Goal: Transaction & Acquisition: Download file/media

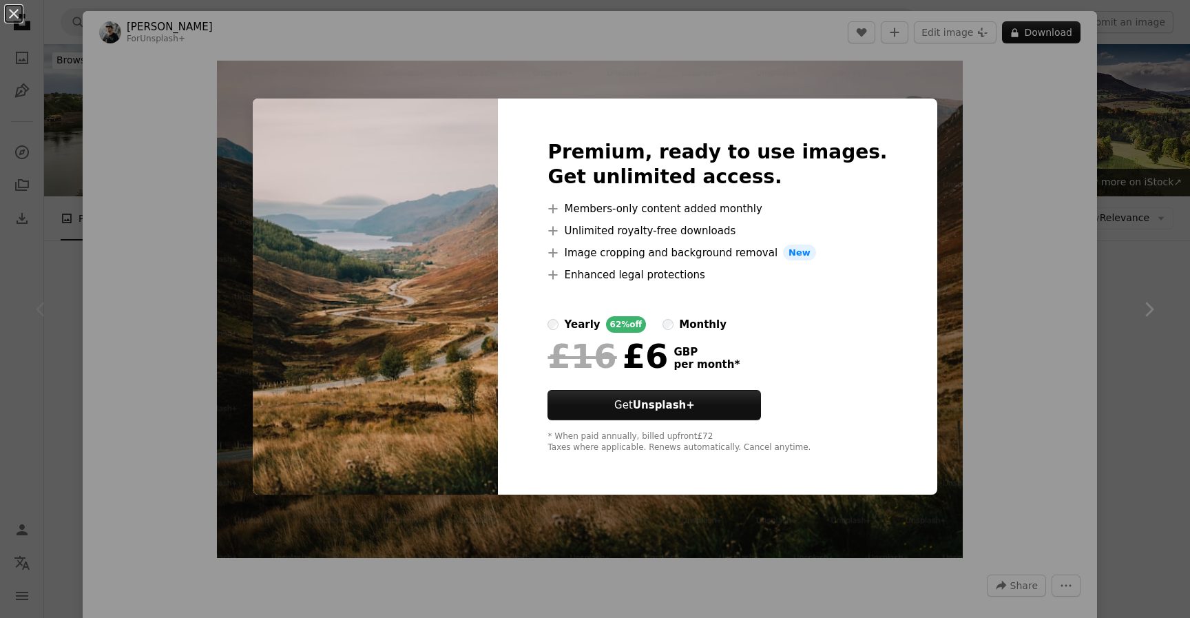
click at [1030, 410] on div "An X shape Premium, ready to use images. Get unlimited access. A plus sign Memb…" at bounding box center [595, 309] width 1190 height 618
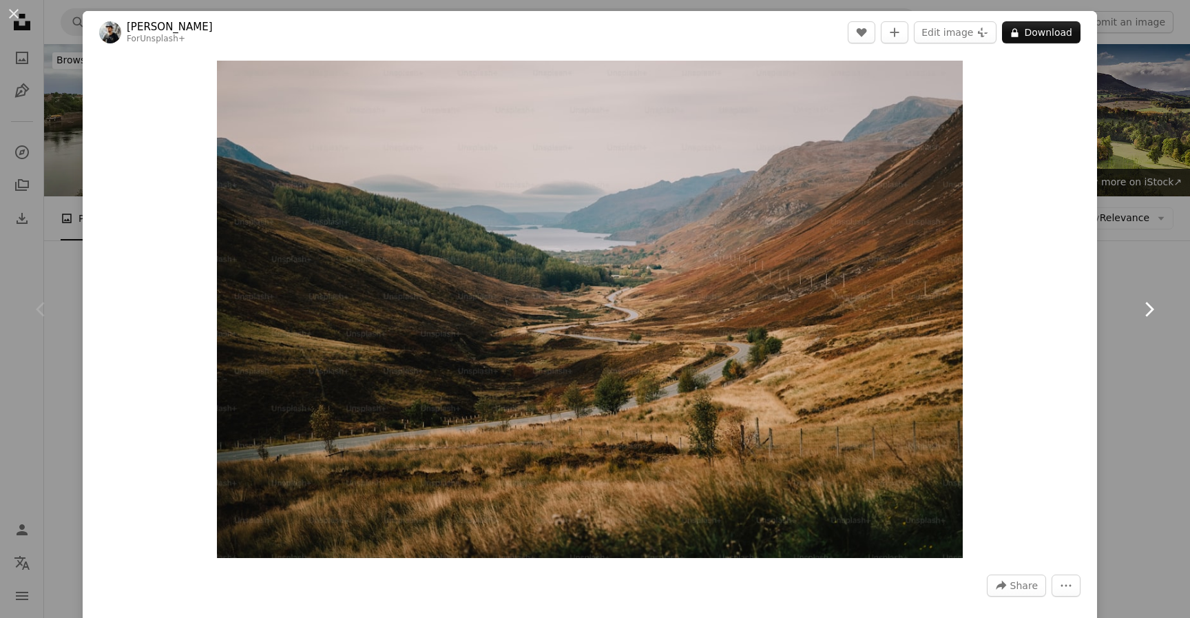
drag, startPoint x: 1163, startPoint y: 366, endPoint x: 1119, endPoint y: 361, distance: 43.6
click at [1163, 366] on link "Chevron right" at bounding box center [1148, 309] width 83 height 132
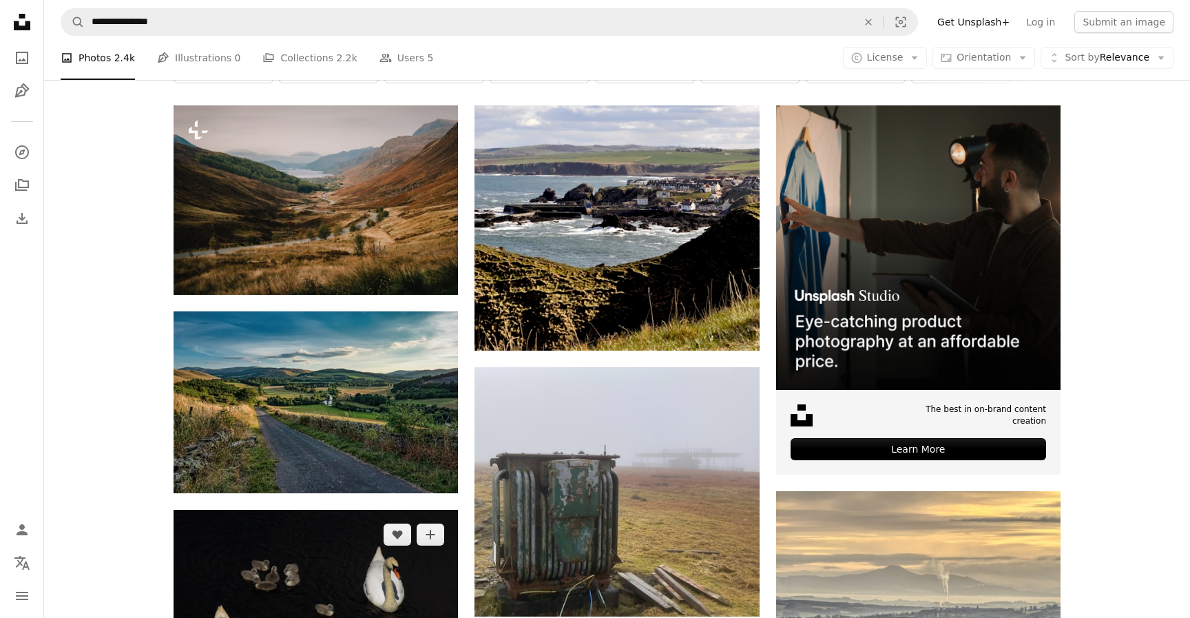
scroll to position [192, 0]
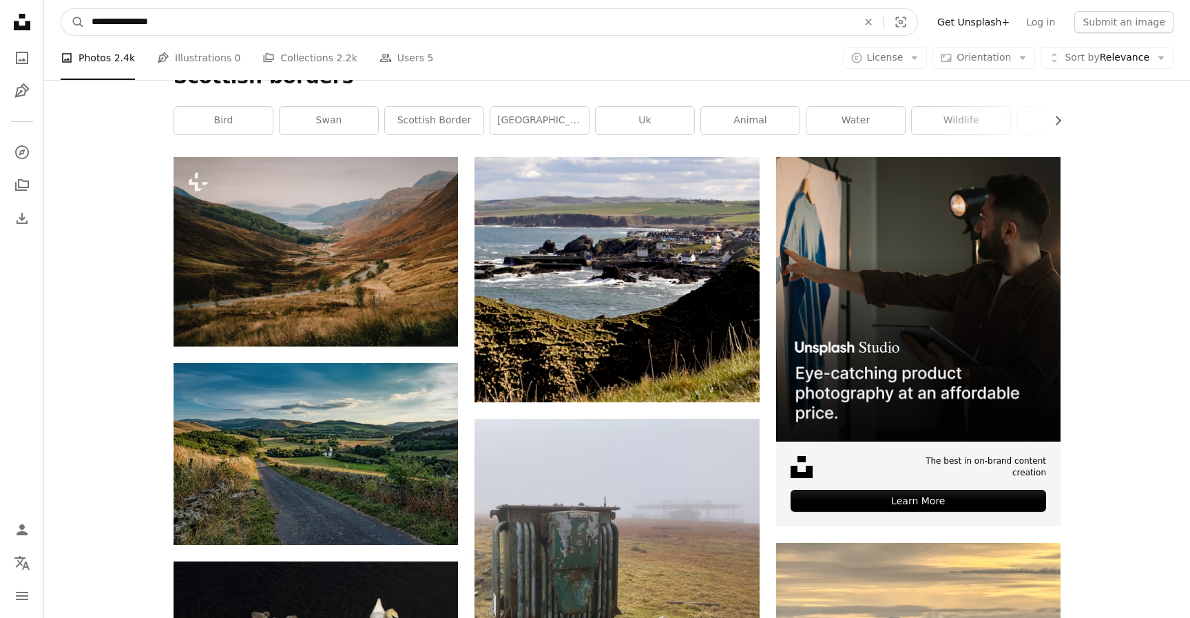
click at [209, 21] on input "**********" at bounding box center [469, 22] width 768 height 26
type input "*"
type input "**********"
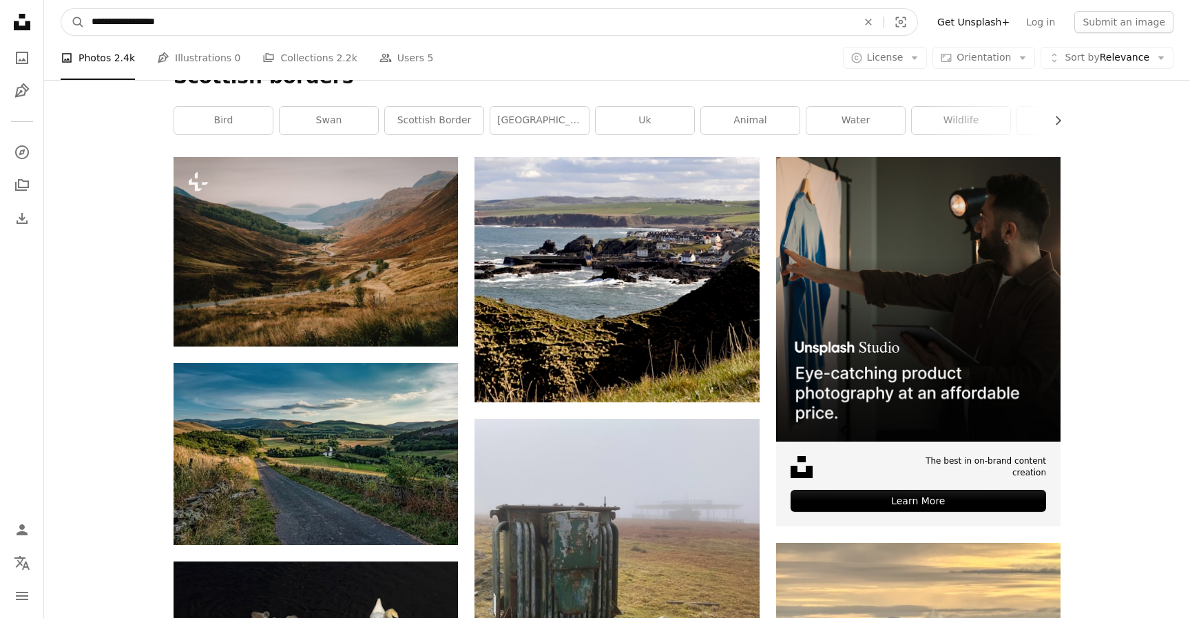
click button "A magnifying glass" at bounding box center [72, 22] width 23 height 26
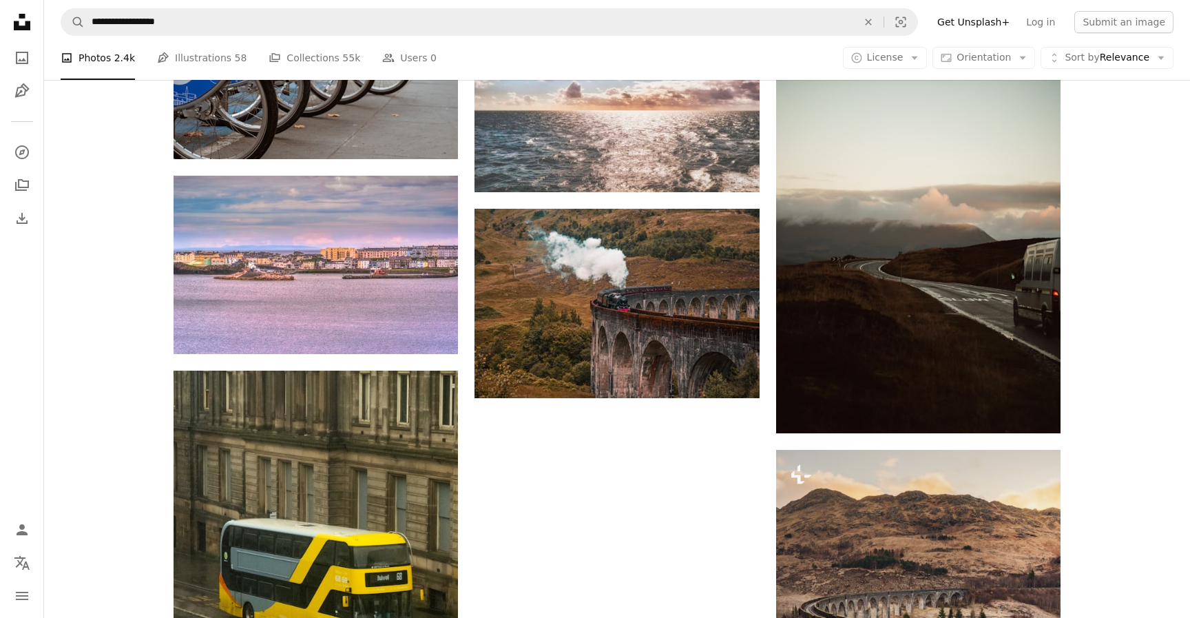
scroll to position [1794, 0]
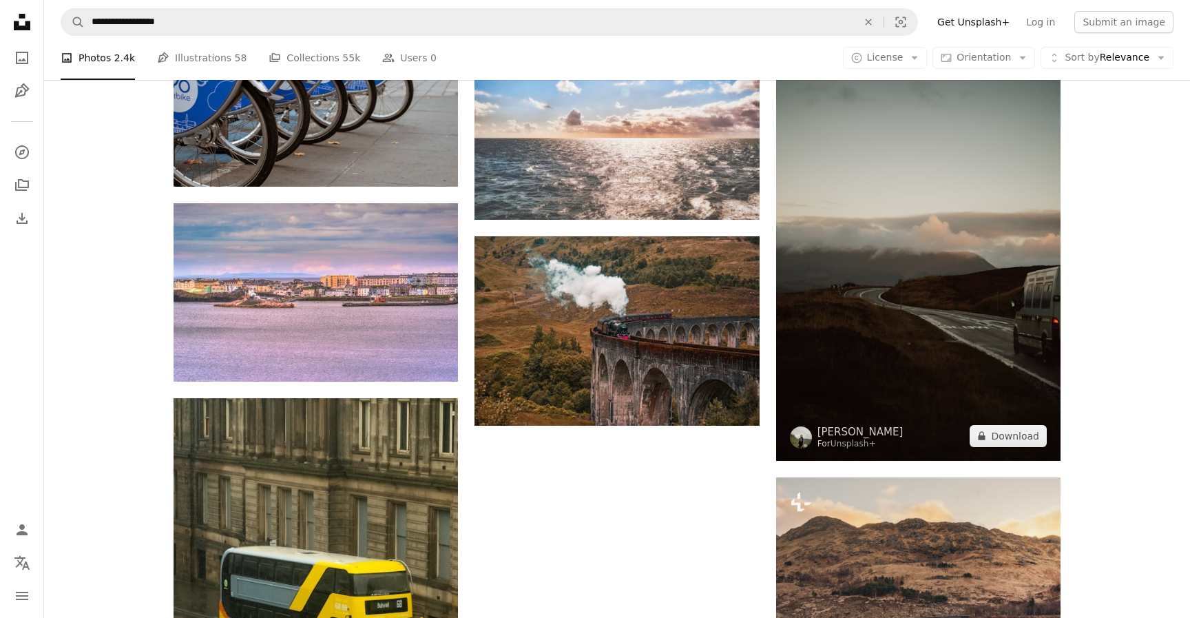
click at [949, 355] on img at bounding box center [918, 247] width 284 height 427
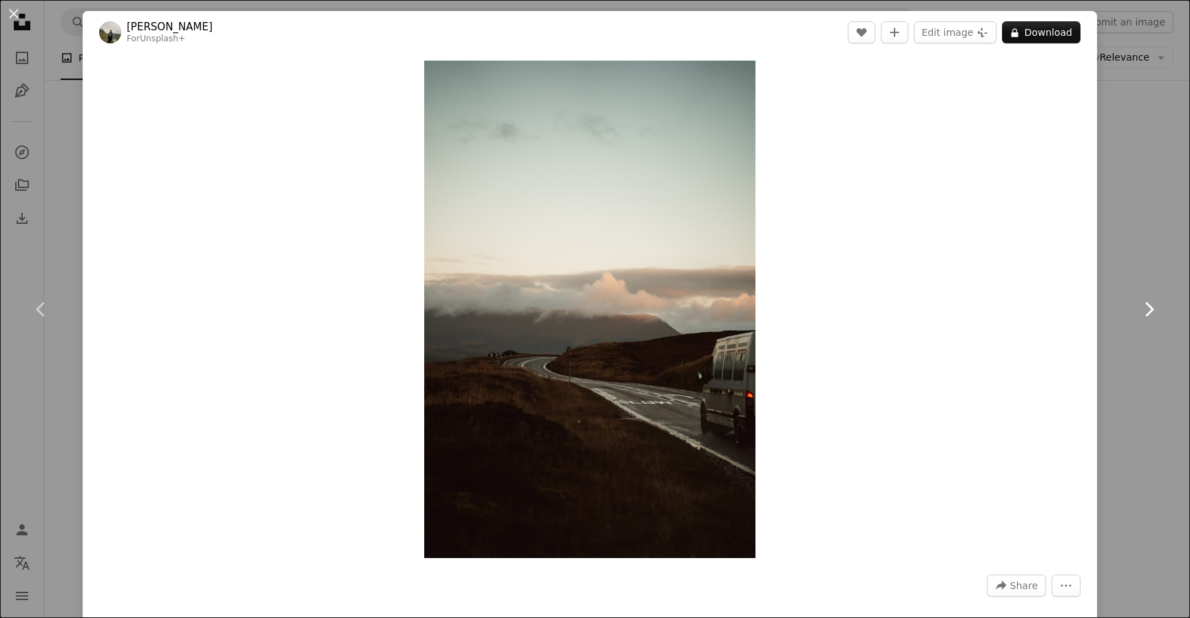
click at [1115, 291] on link "Chevron right" at bounding box center [1148, 309] width 83 height 132
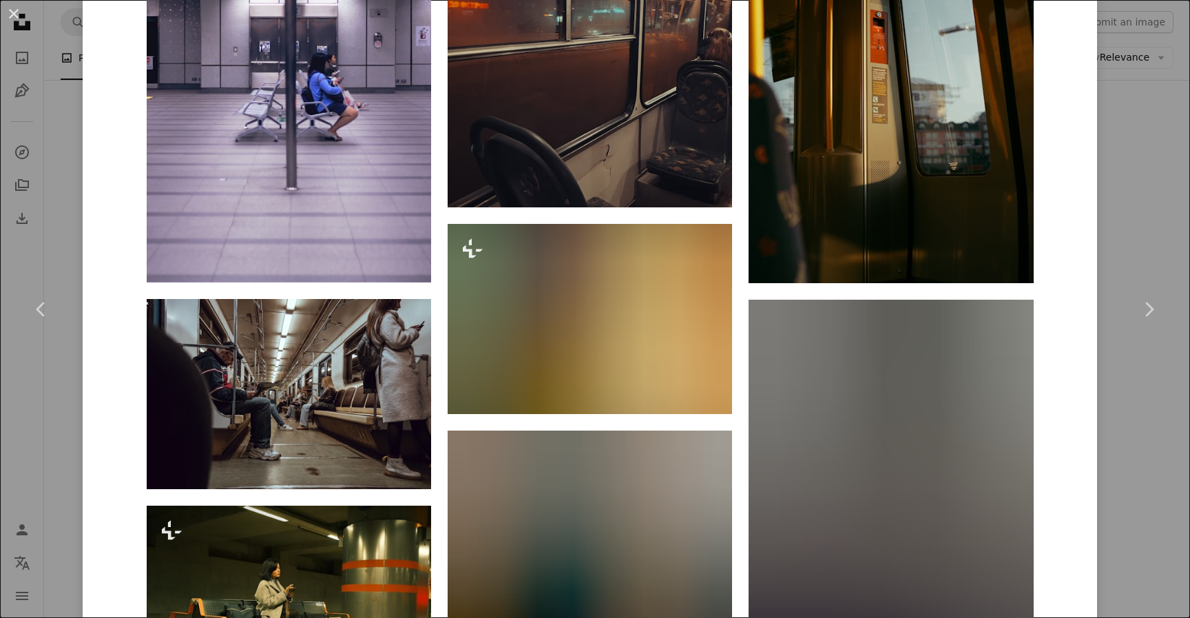
scroll to position [1251, 0]
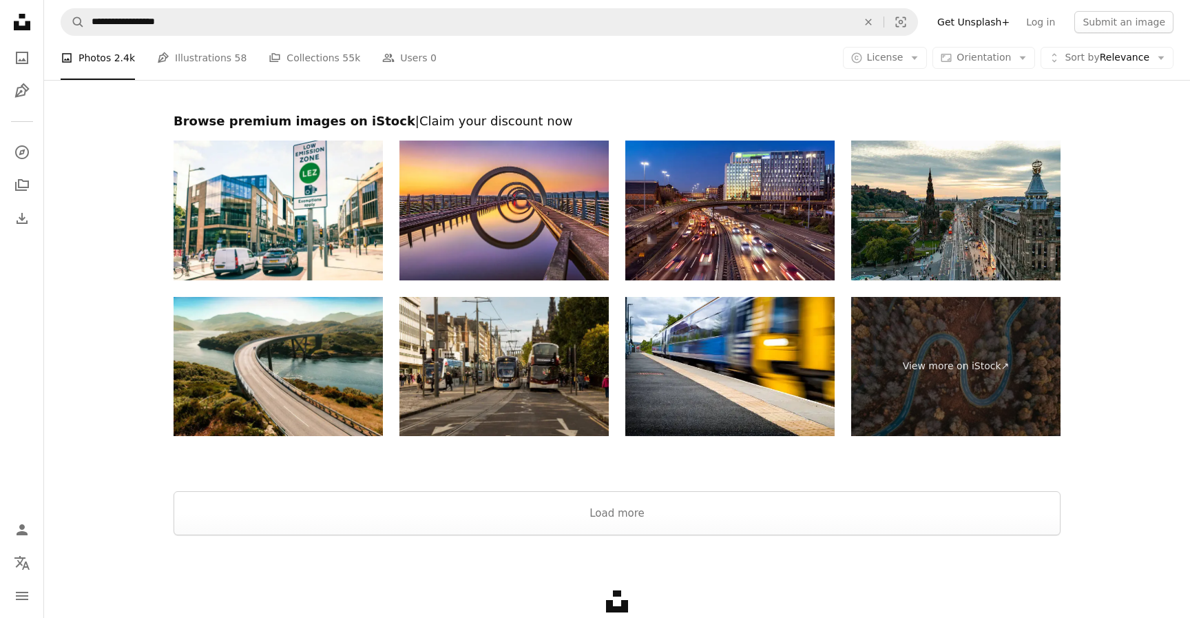
scroll to position [4826, 0]
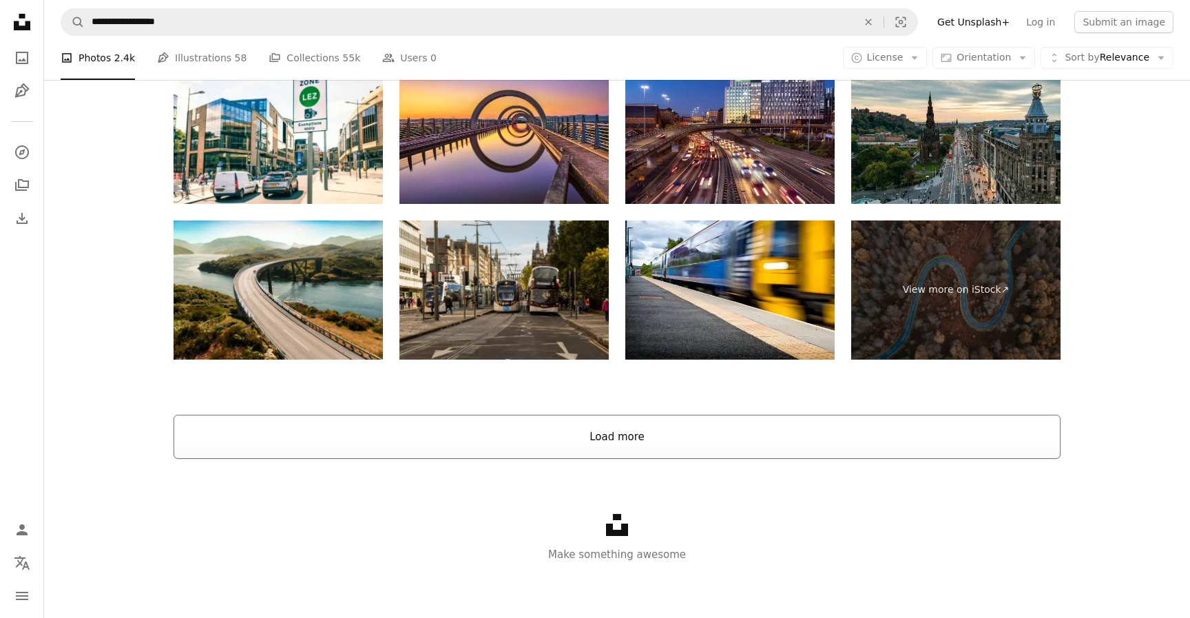
click at [566, 420] on button "Load more" at bounding box center [617, 436] width 887 height 44
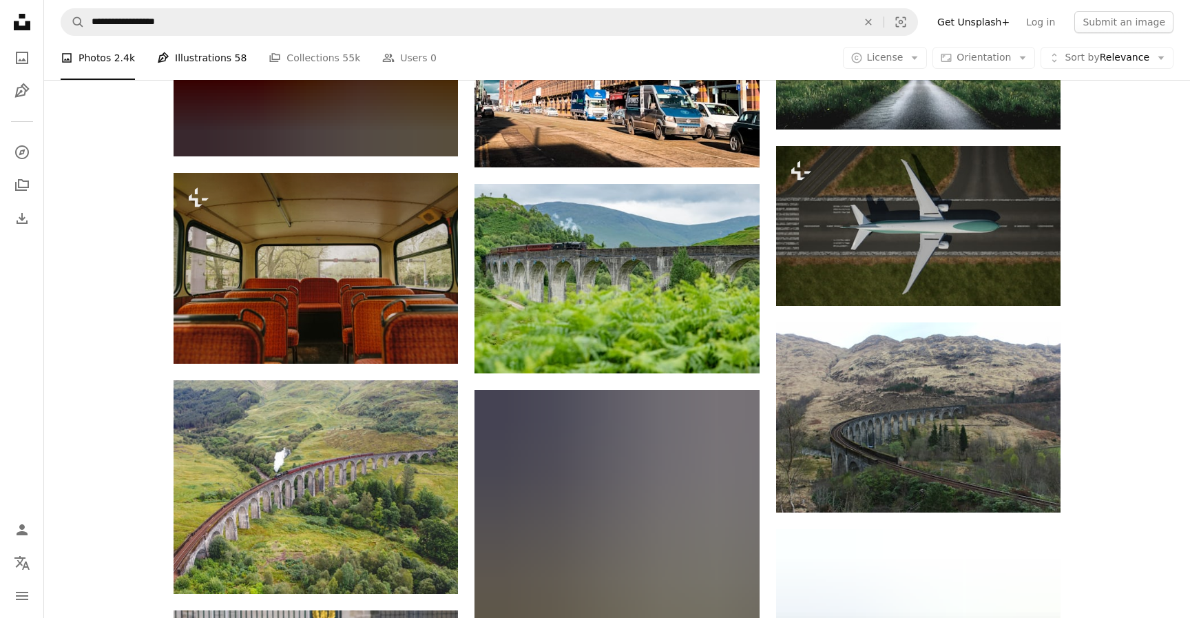
scroll to position [9532, 0]
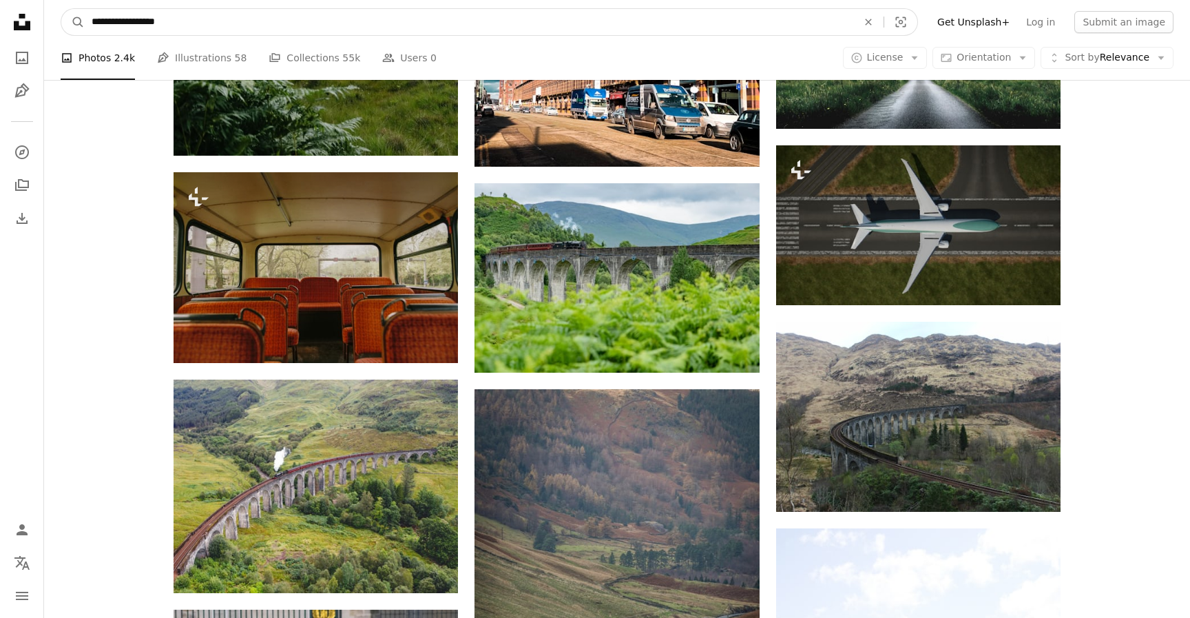
click at [109, 21] on input "**********" at bounding box center [469, 22] width 768 height 26
type input "**********"
click button "A magnifying glass" at bounding box center [72, 22] width 23 height 26
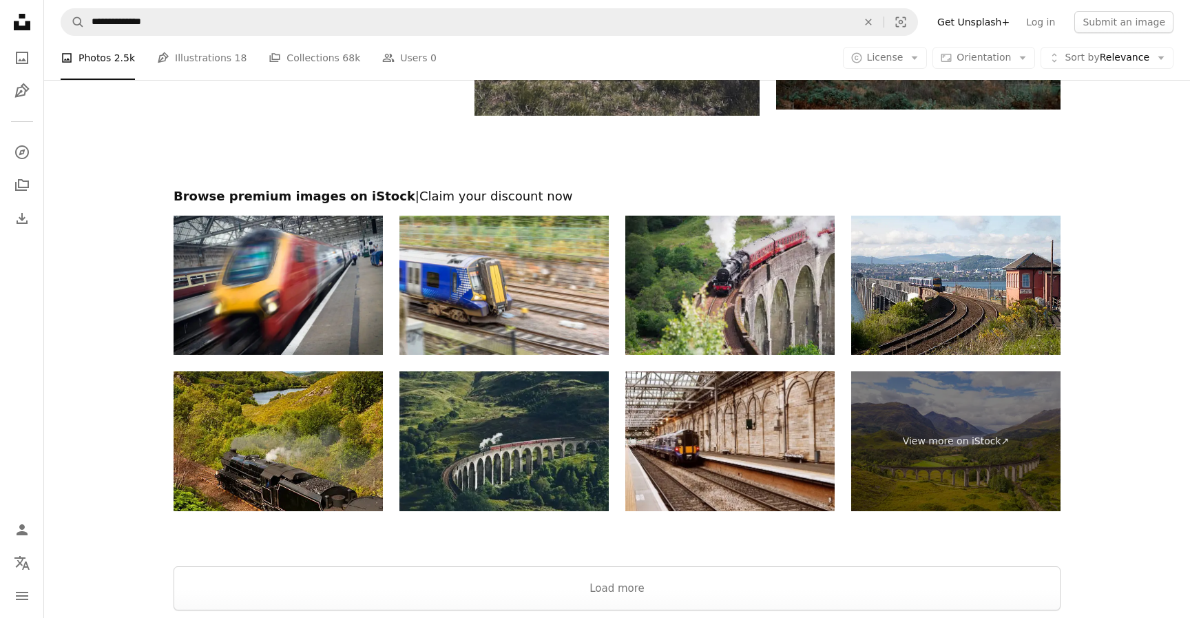
scroll to position [2340, 0]
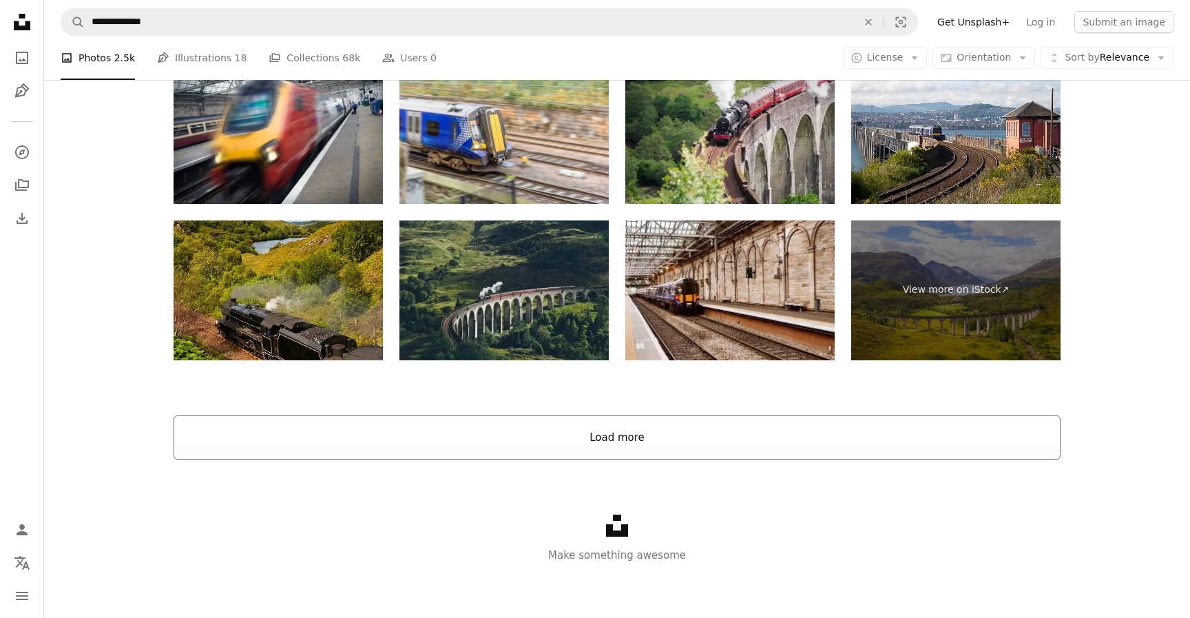
drag, startPoint x: 448, startPoint y: 467, endPoint x: 446, endPoint y: 448, distance: 19.3
click at [448, 466] on div "Unsplash logo Make something awesome" at bounding box center [617, 538] width 1146 height 159
click at [445, 443] on button "Load more" at bounding box center [617, 437] width 887 height 44
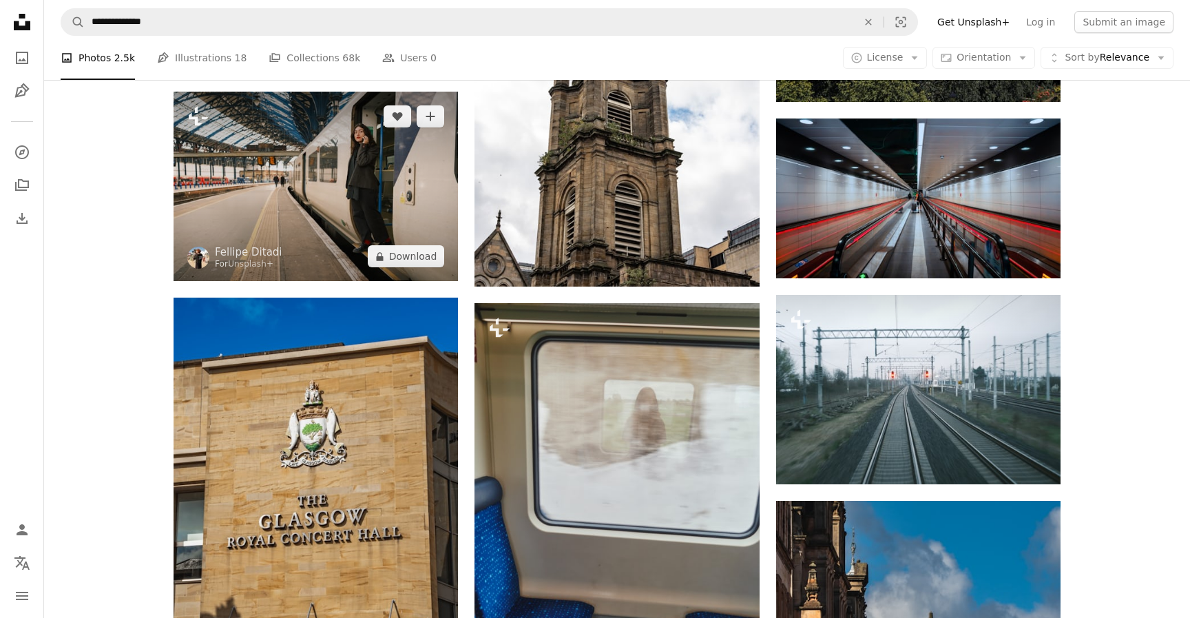
scroll to position [13083, 0]
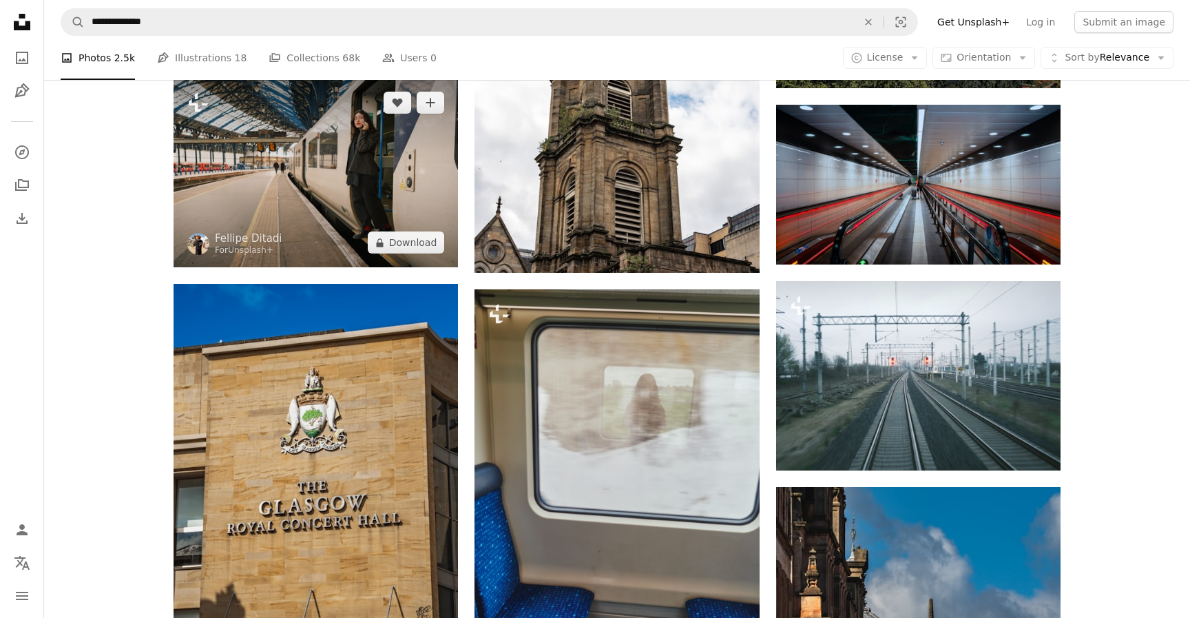
click at [327, 189] on img at bounding box center [316, 172] width 284 height 189
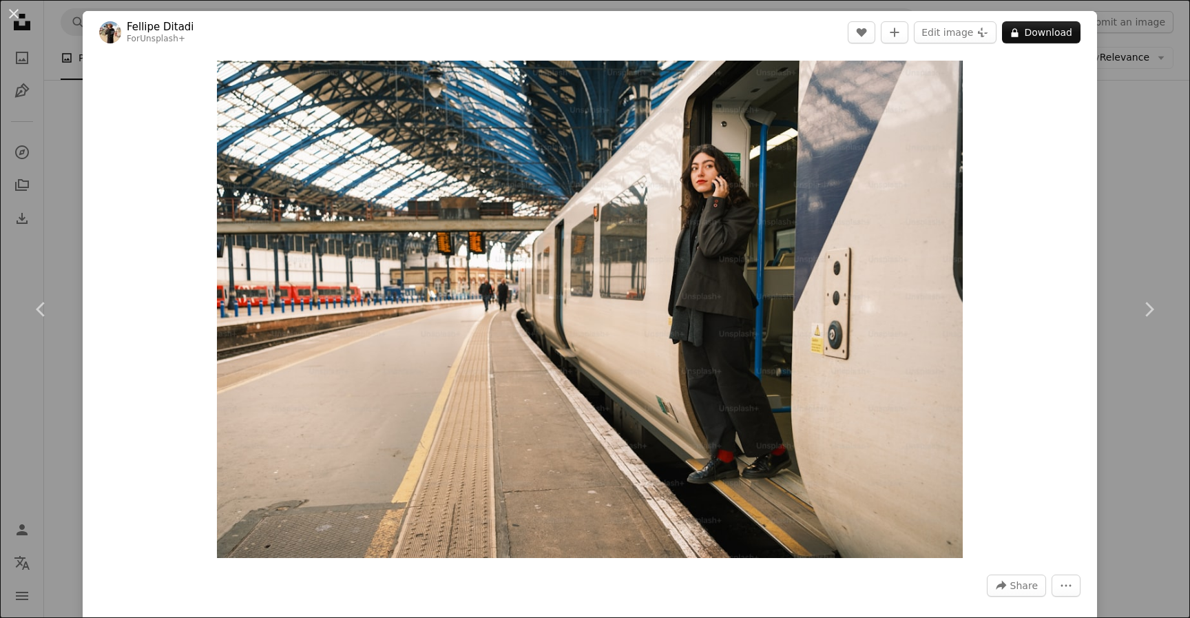
click at [1130, 185] on div "An X shape Chevron left Chevron right [PERSON_NAME] For Unsplash+ A heart A plu…" at bounding box center [595, 309] width 1190 height 618
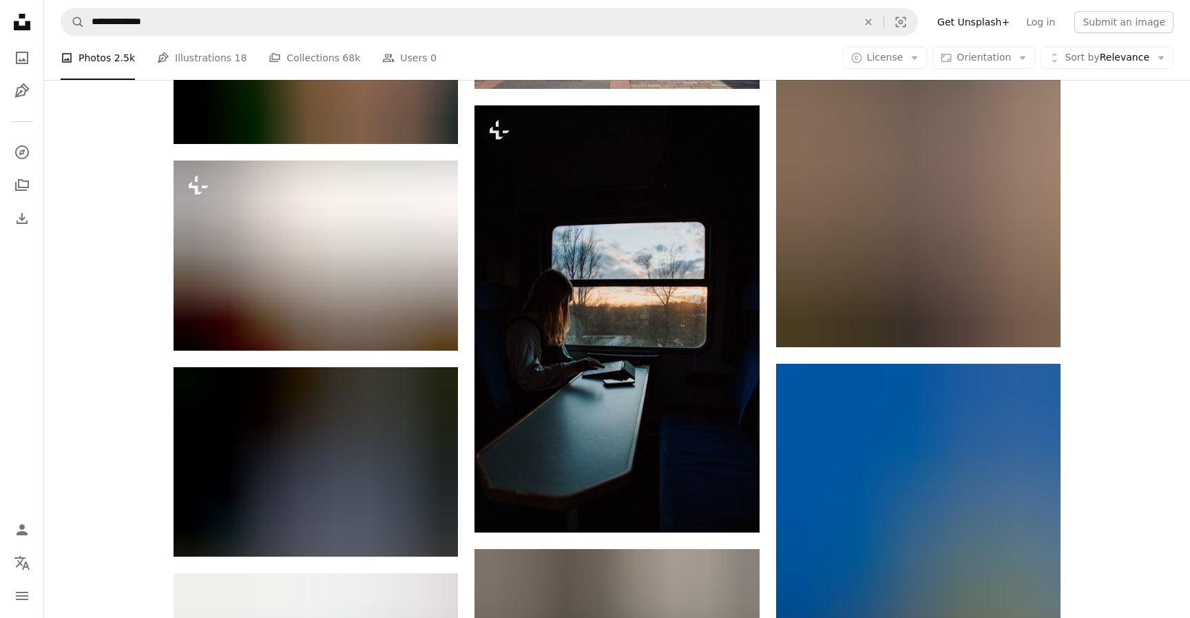
scroll to position [14095, 0]
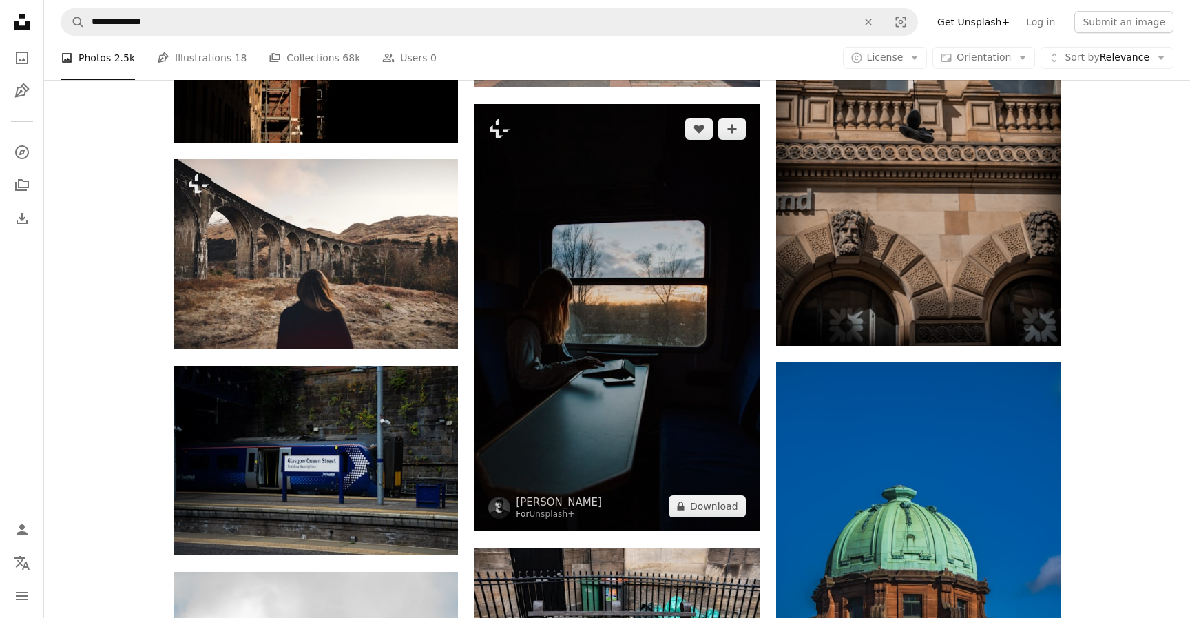
click at [629, 217] on img at bounding box center [616, 317] width 284 height 427
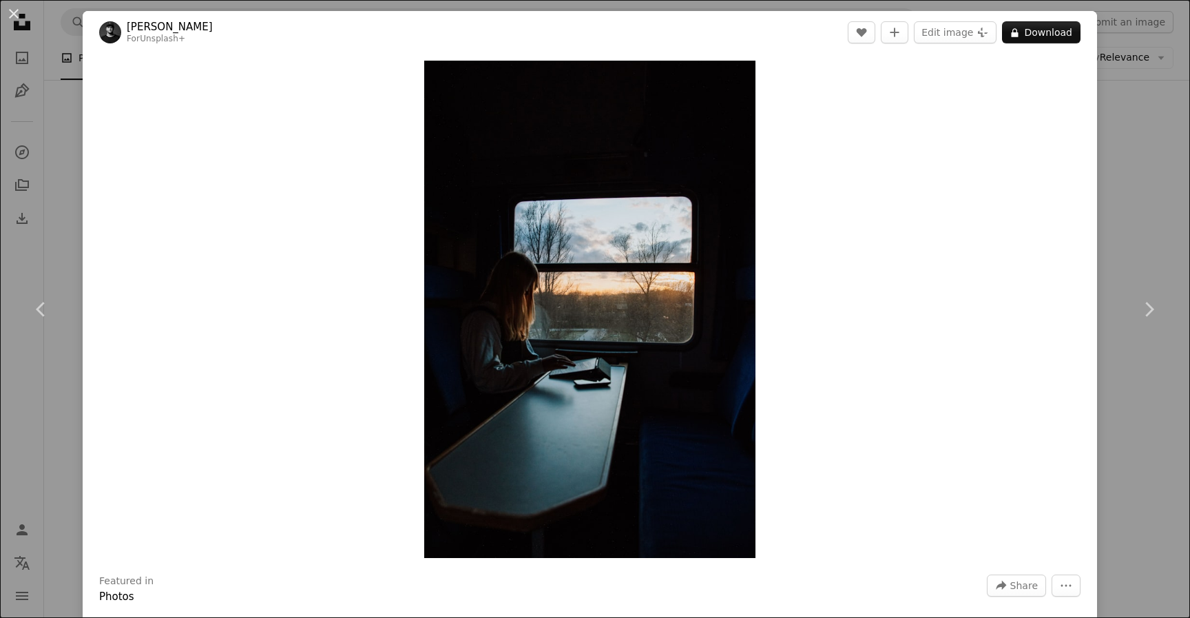
click at [1162, 224] on div "An X shape Chevron left Chevron right [PERSON_NAME] For Unsplash+ A heart A plu…" at bounding box center [595, 309] width 1190 height 618
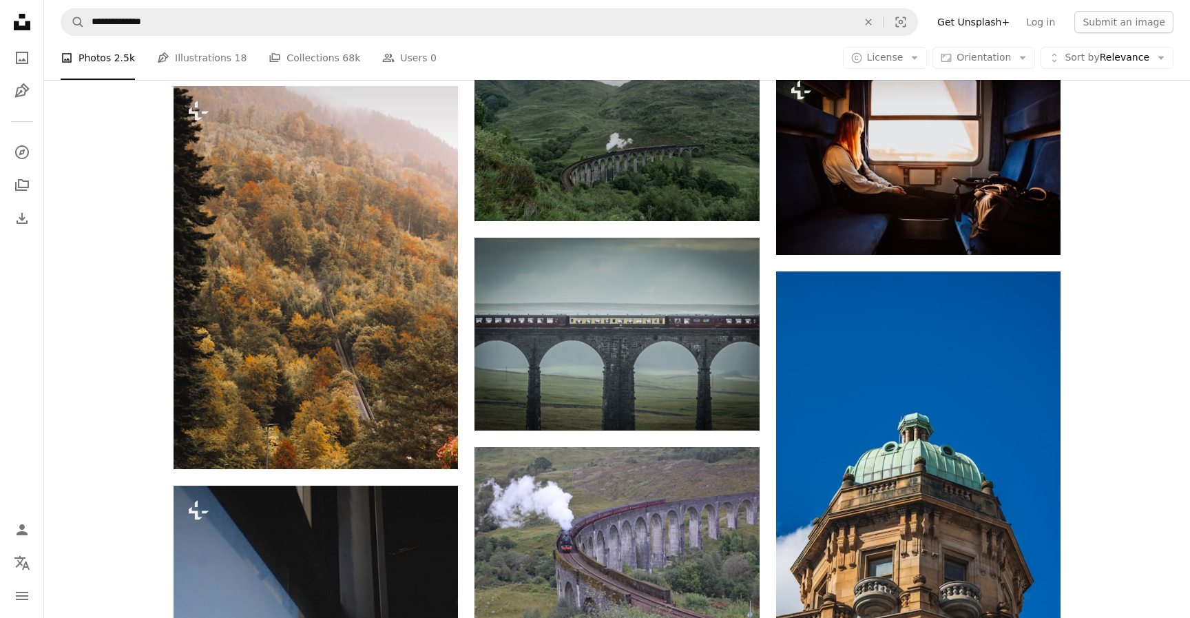
scroll to position [16148, 0]
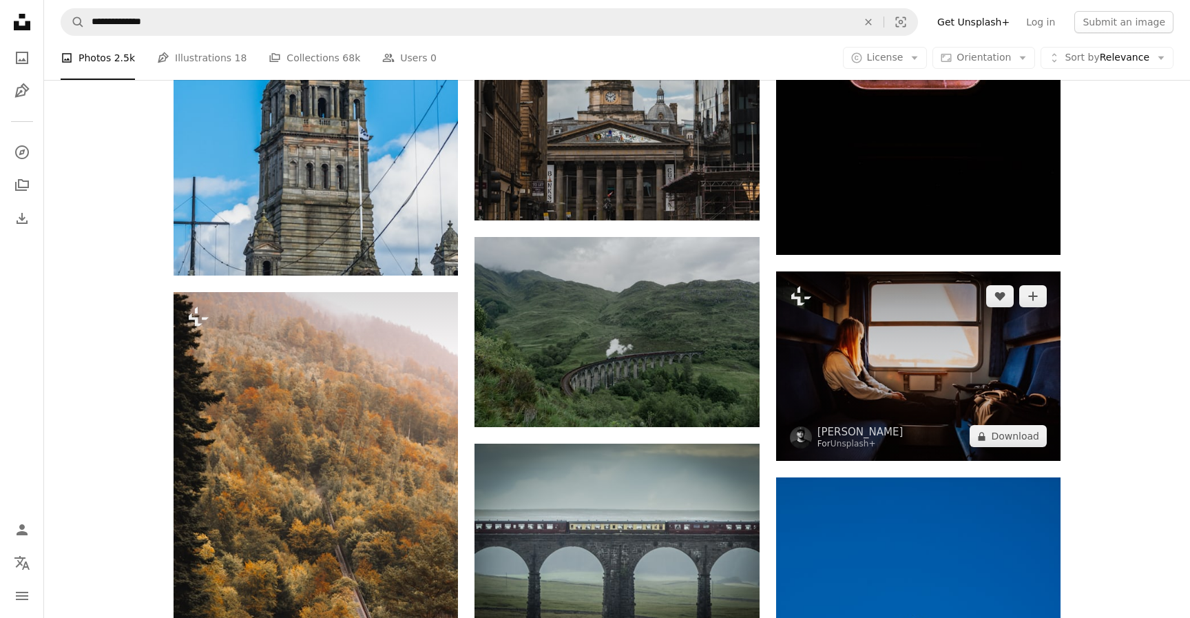
click at [924, 314] on img at bounding box center [918, 365] width 284 height 189
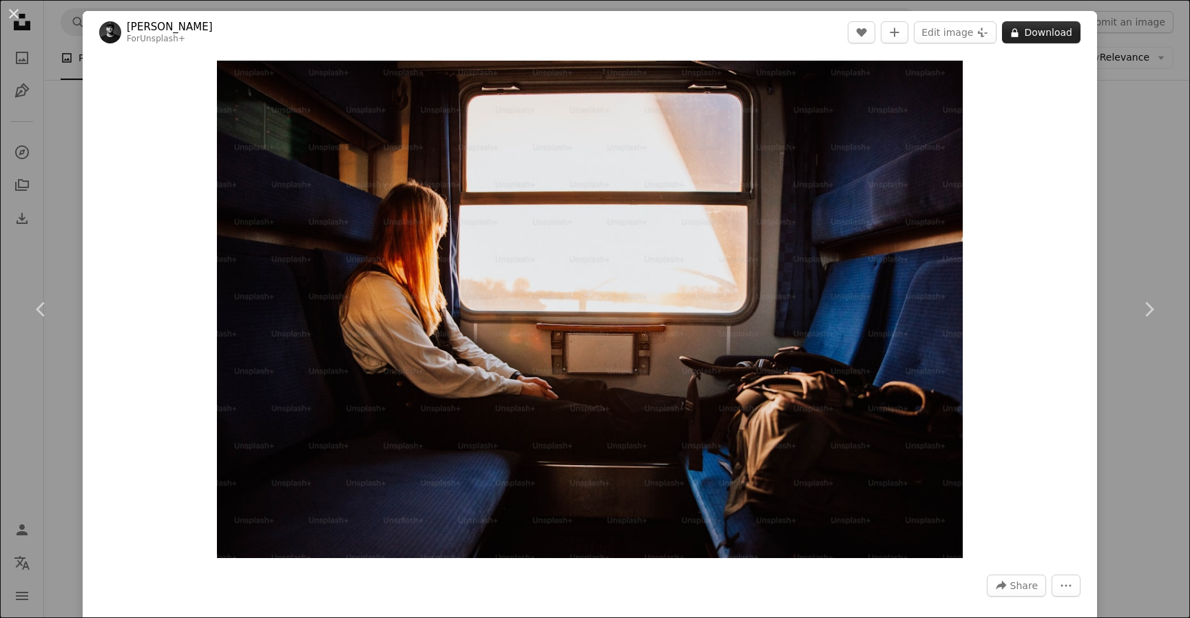
click at [1049, 39] on button "A lock Download" at bounding box center [1041, 32] width 78 height 22
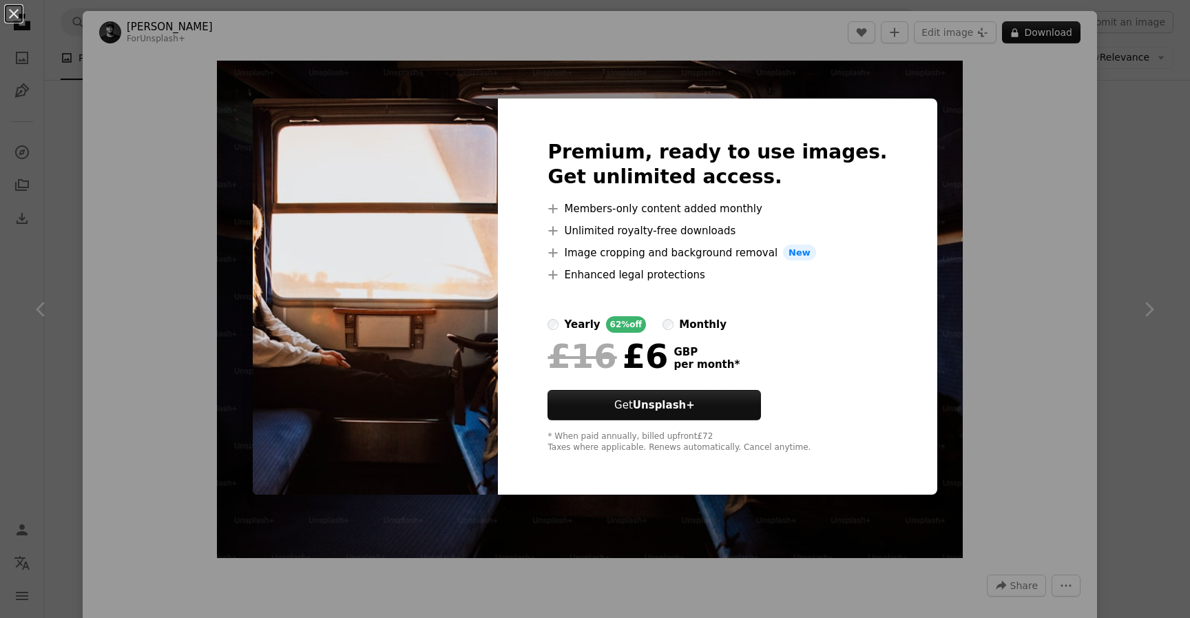
click at [1017, 140] on div "An X shape Premium, ready to use images. Get unlimited access. A plus sign Memb…" at bounding box center [595, 309] width 1190 height 618
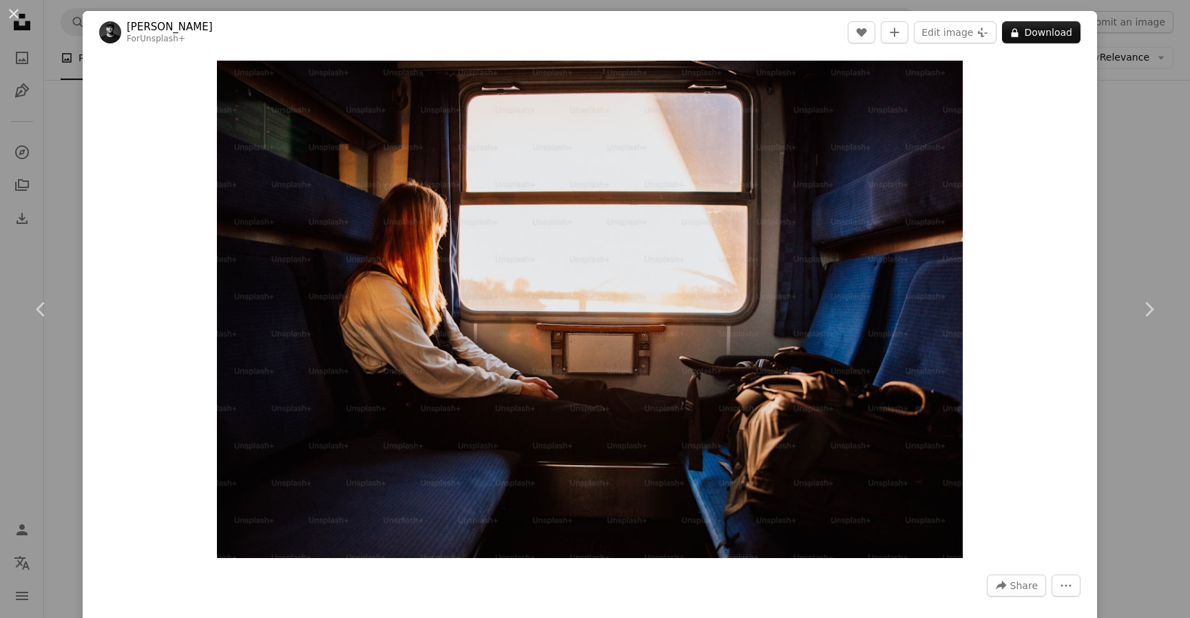
click at [1146, 205] on div "An X shape Chevron left Chevron right [PERSON_NAME] For Unsplash+ A heart A plu…" at bounding box center [595, 309] width 1190 height 618
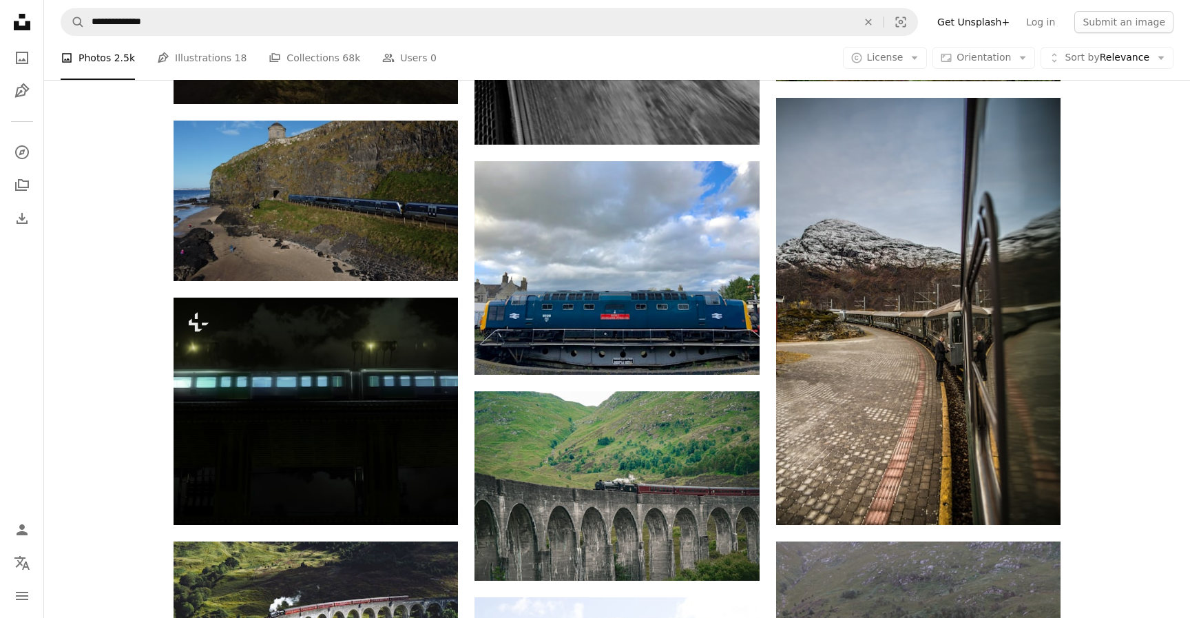
scroll to position [17355, 0]
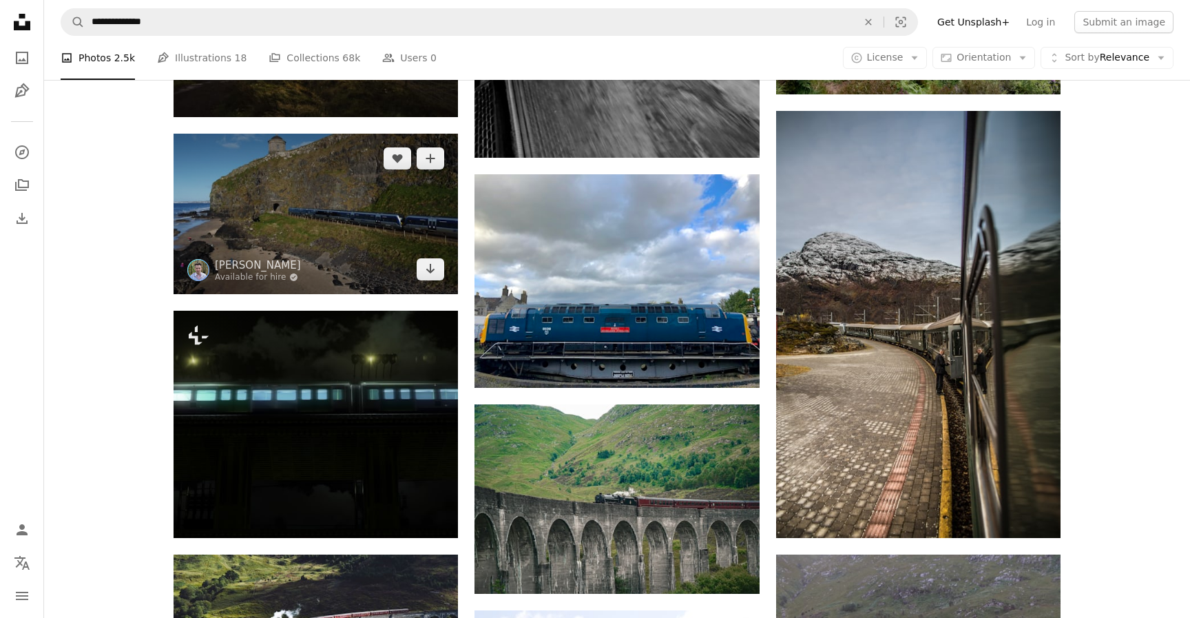
click at [368, 246] on img at bounding box center [316, 214] width 284 height 160
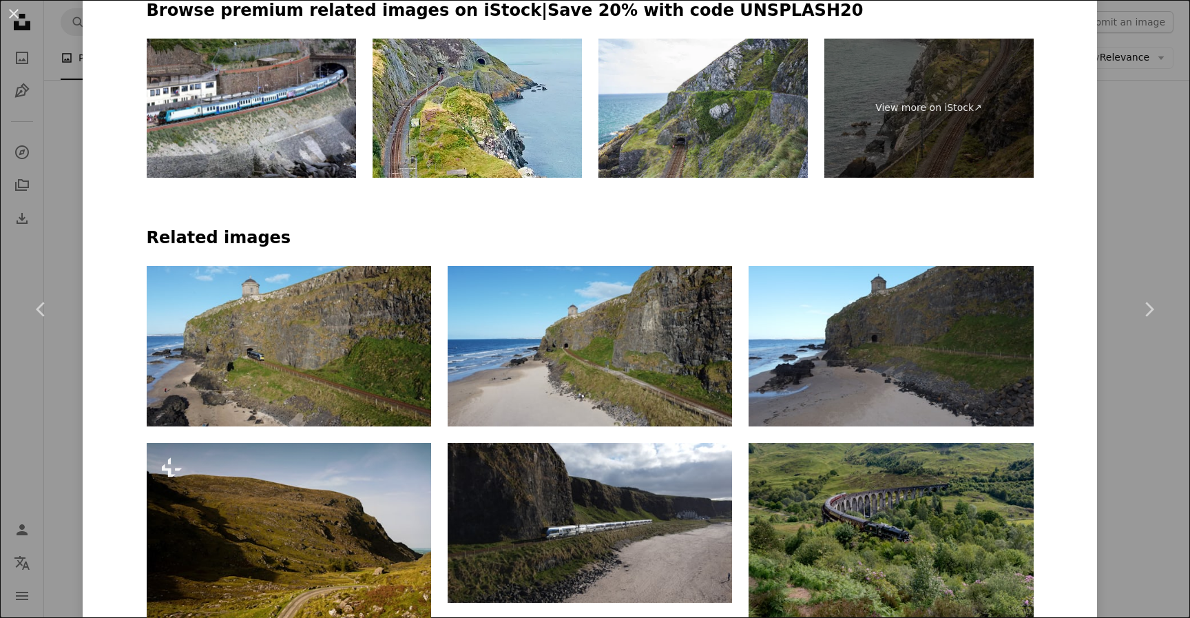
scroll to position [798, 0]
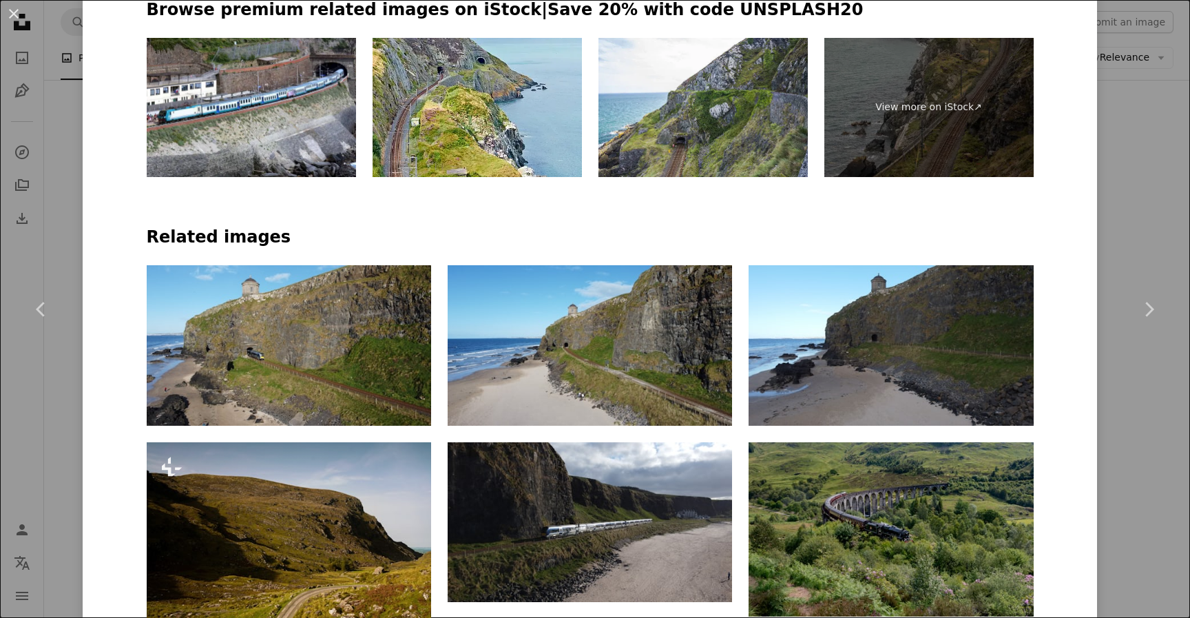
click at [1122, 161] on div "An X shape Chevron left Chevron right [PERSON_NAME] Available for hire A checkm…" at bounding box center [595, 309] width 1190 height 618
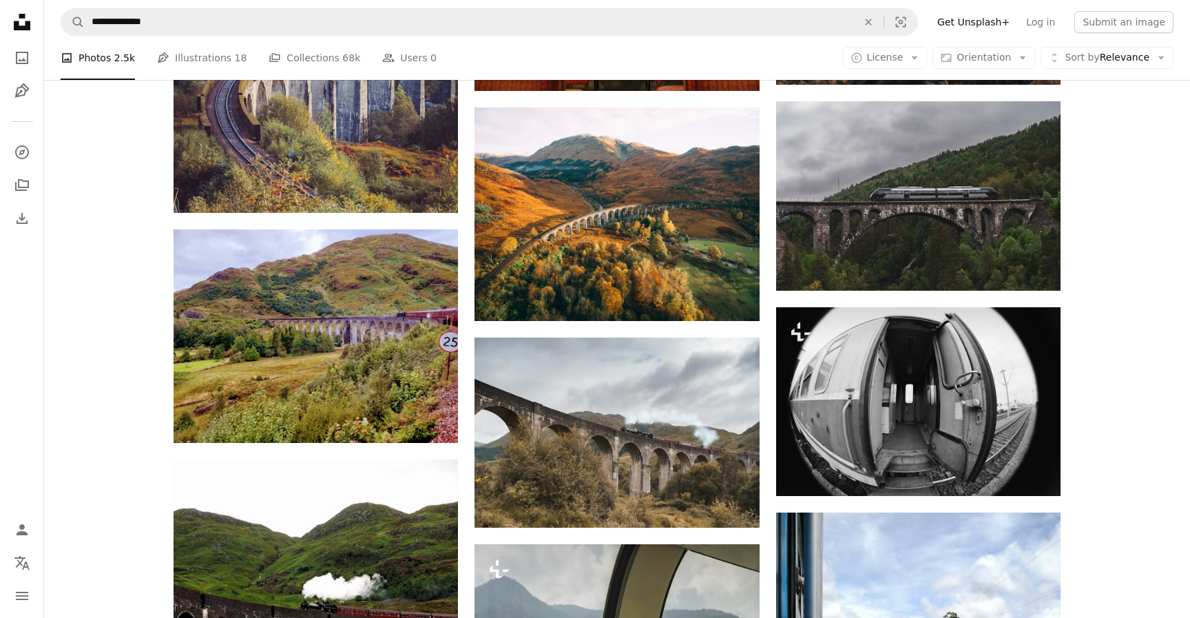
scroll to position [21144, 0]
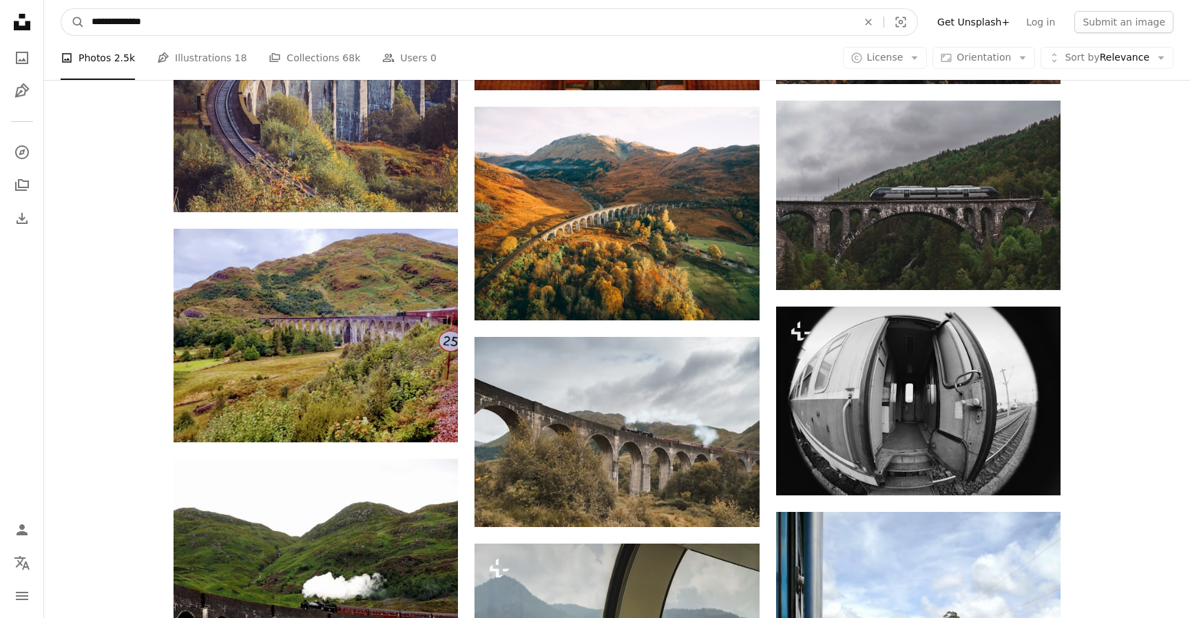
click at [102, 22] on input "**********" at bounding box center [469, 22] width 768 height 26
type input "**********"
click button "A magnifying glass" at bounding box center [72, 22] width 23 height 26
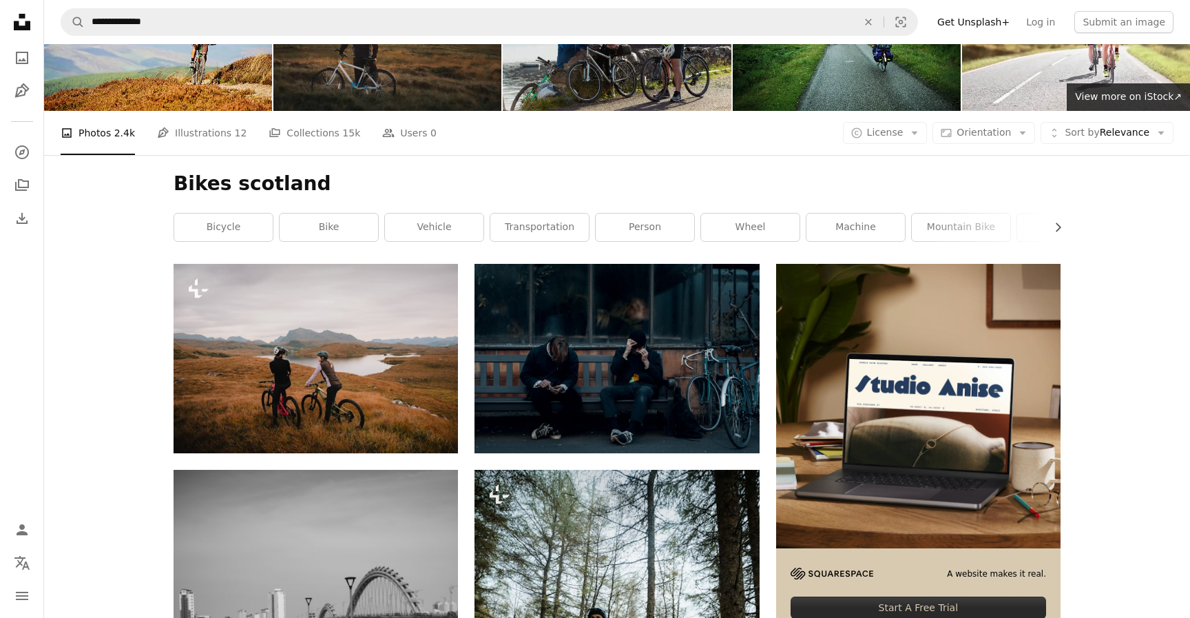
scroll to position [91, 0]
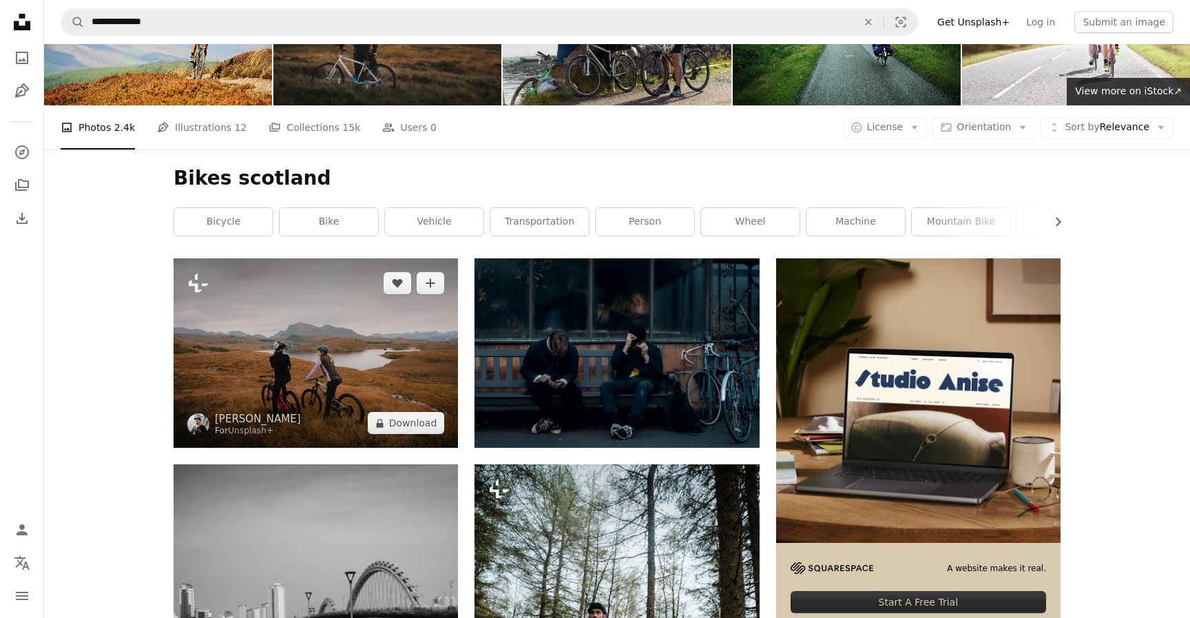
click at [288, 367] on img at bounding box center [316, 352] width 284 height 189
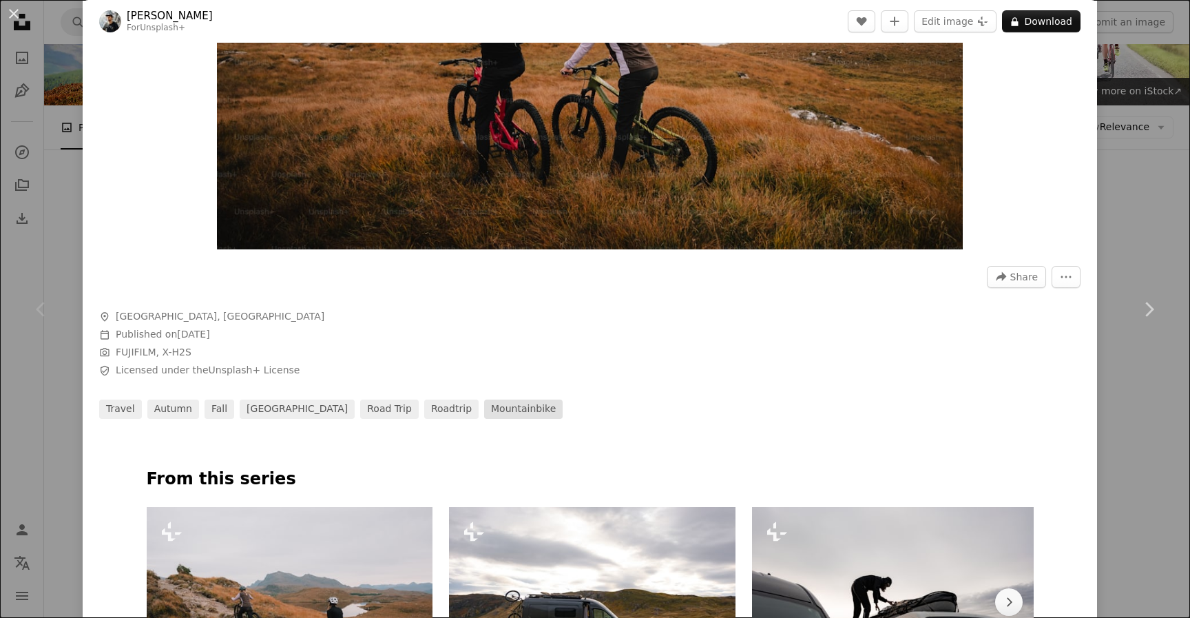
scroll to position [315, 0]
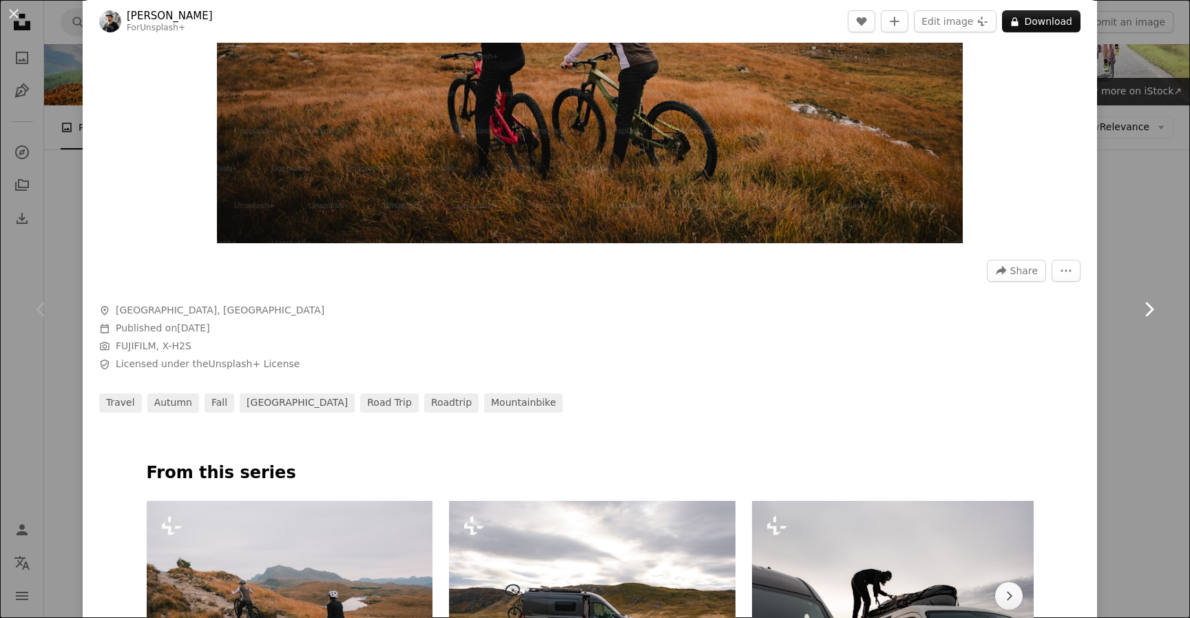
click at [1108, 371] on link "Chevron right" at bounding box center [1148, 309] width 83 height 132
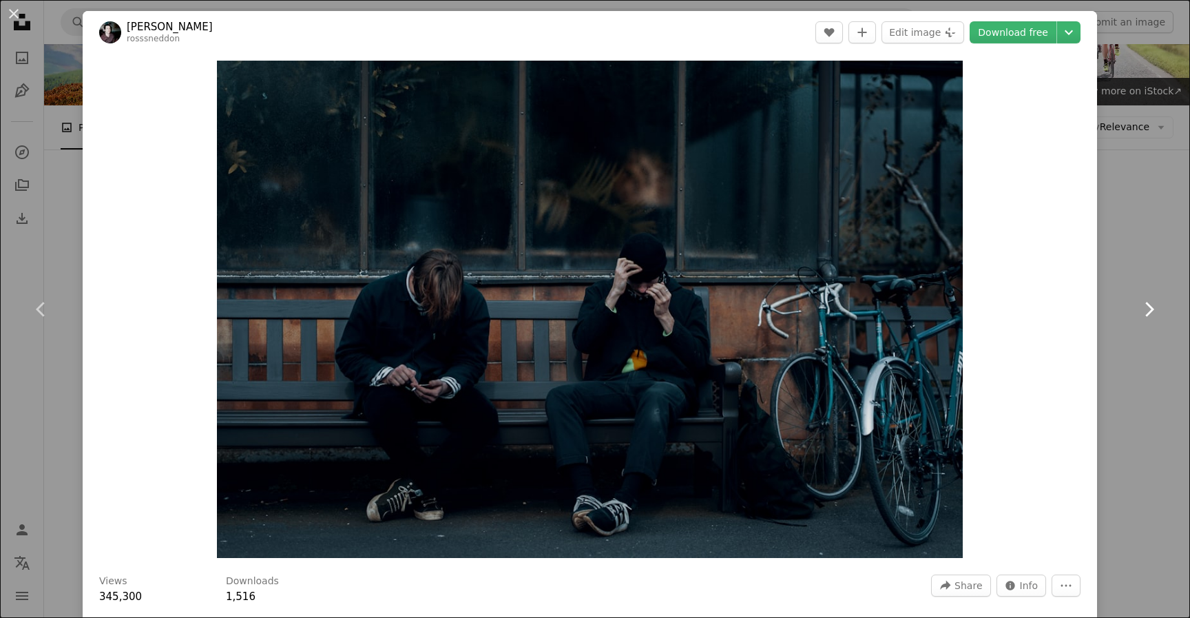
click at [1186, 264] on link "Chevron right" at bounding box center [1148, 309] width 83 height 132
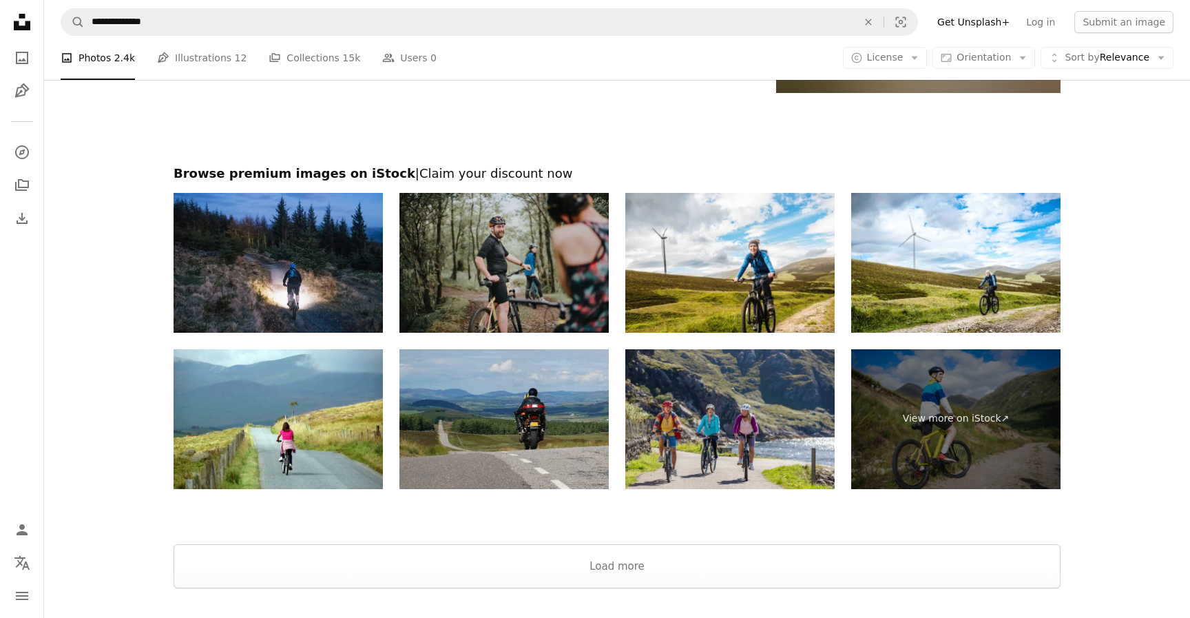
scroll to position [2702, 0]
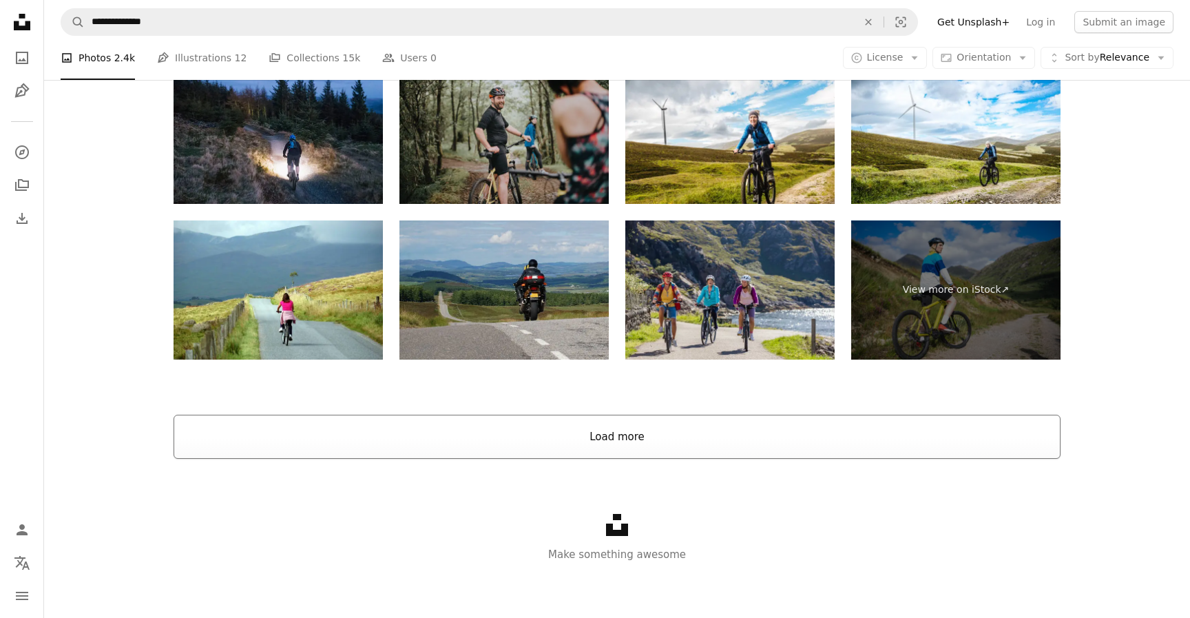
click at [842, 439] on button "Load more" at bounding box center [617, 436] width 887 height 44
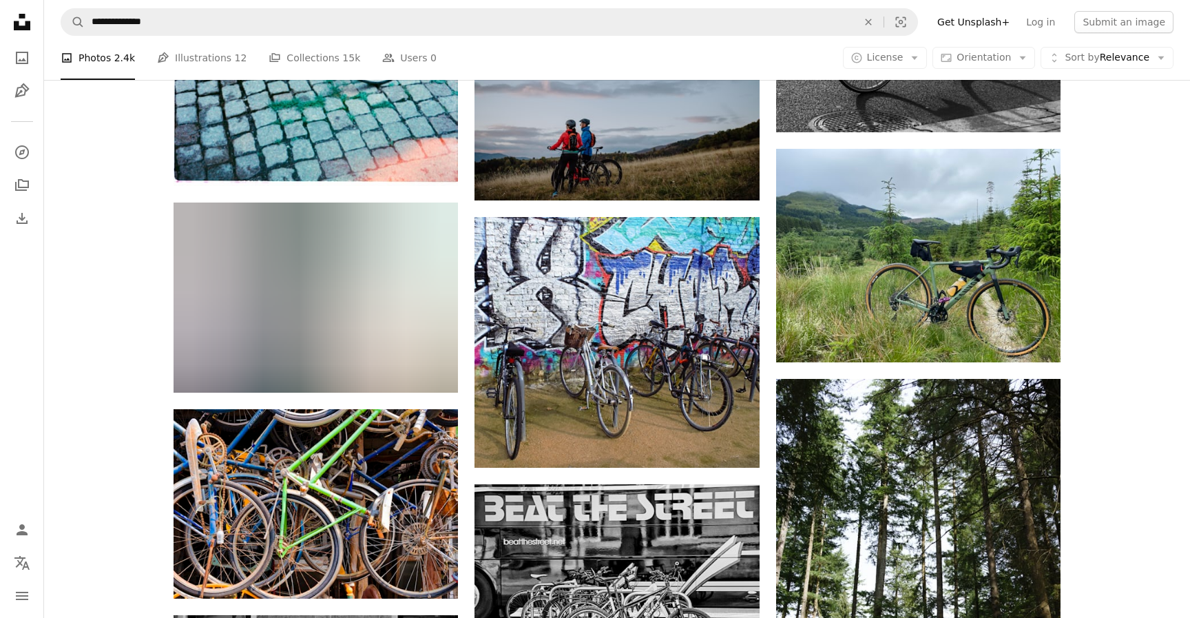
scroll to position [8687, 0]
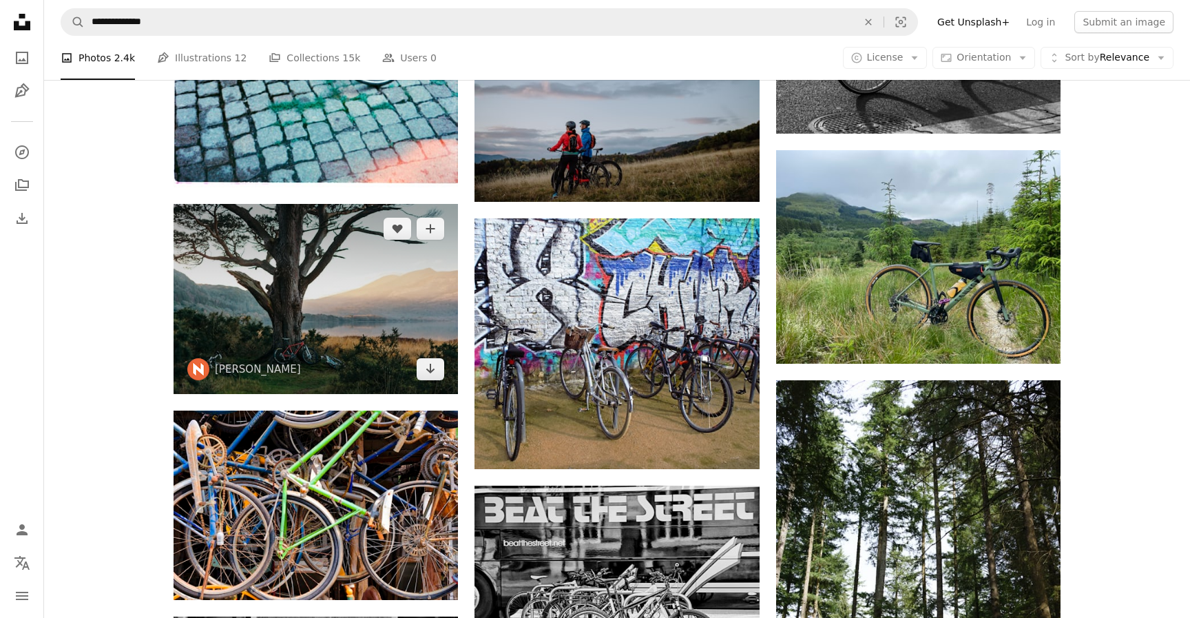
click at [341, 317] on img at bounding box center [316, 298] width 284 height 189
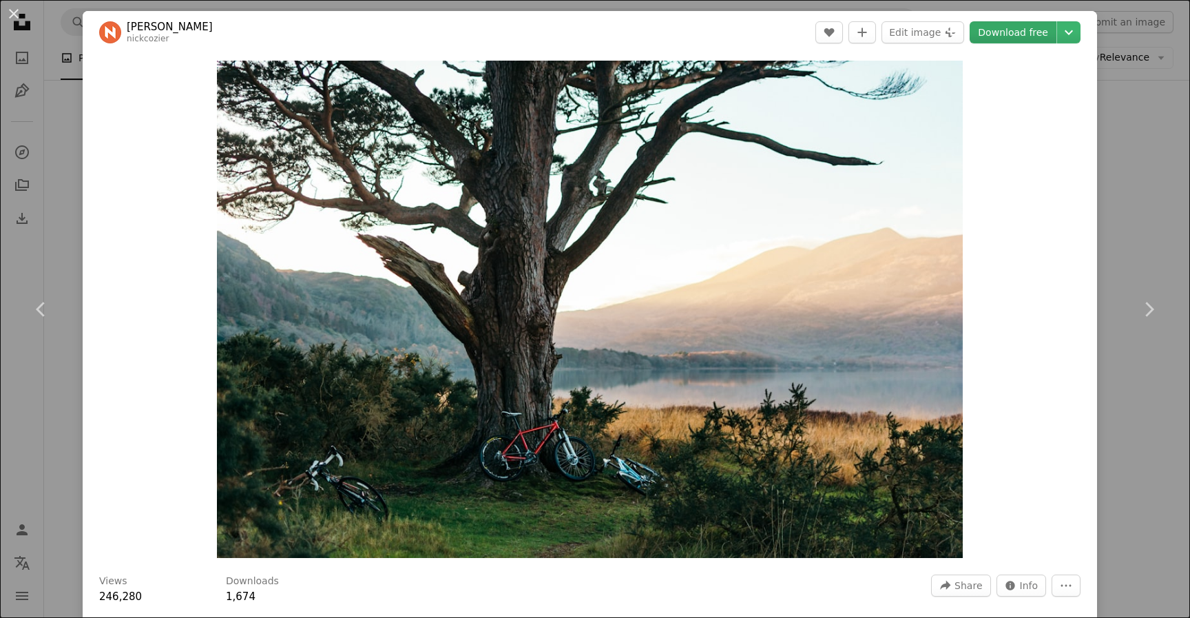
click at [1027, 33] on link "Download free" at bounding box center [1012, 32] width 87 height 22
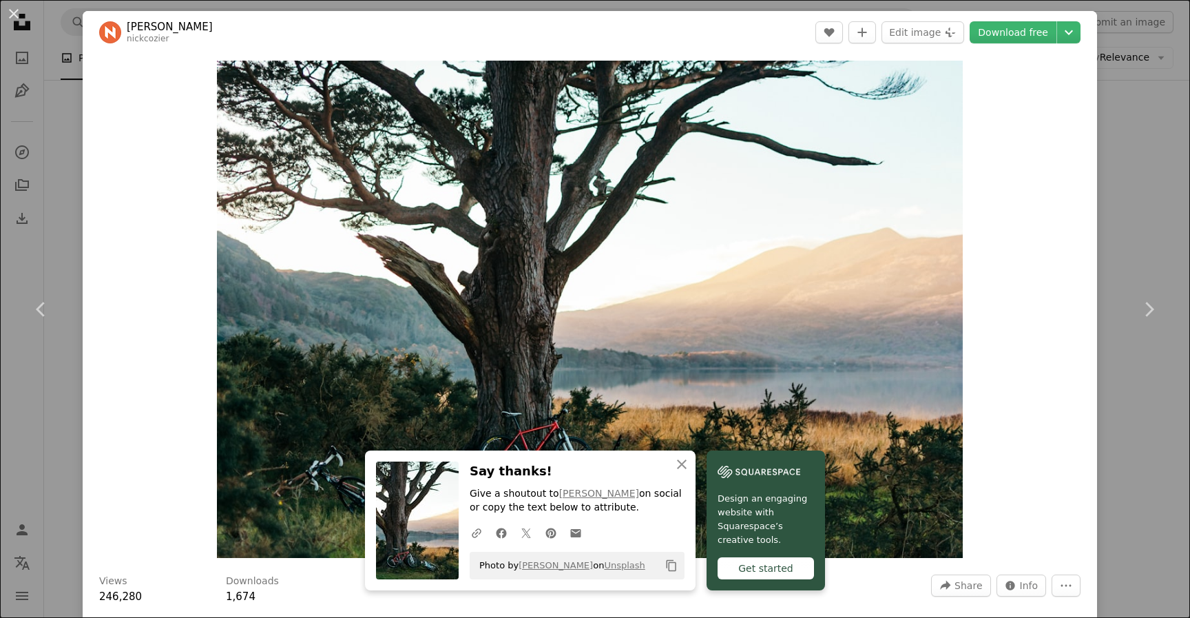
click at [1180, 118] on div "An X shape Chevron left Chevron right An X shape Close Say thanks! Give a shout…" at bounding box center [595, 309] width 1190 height 618
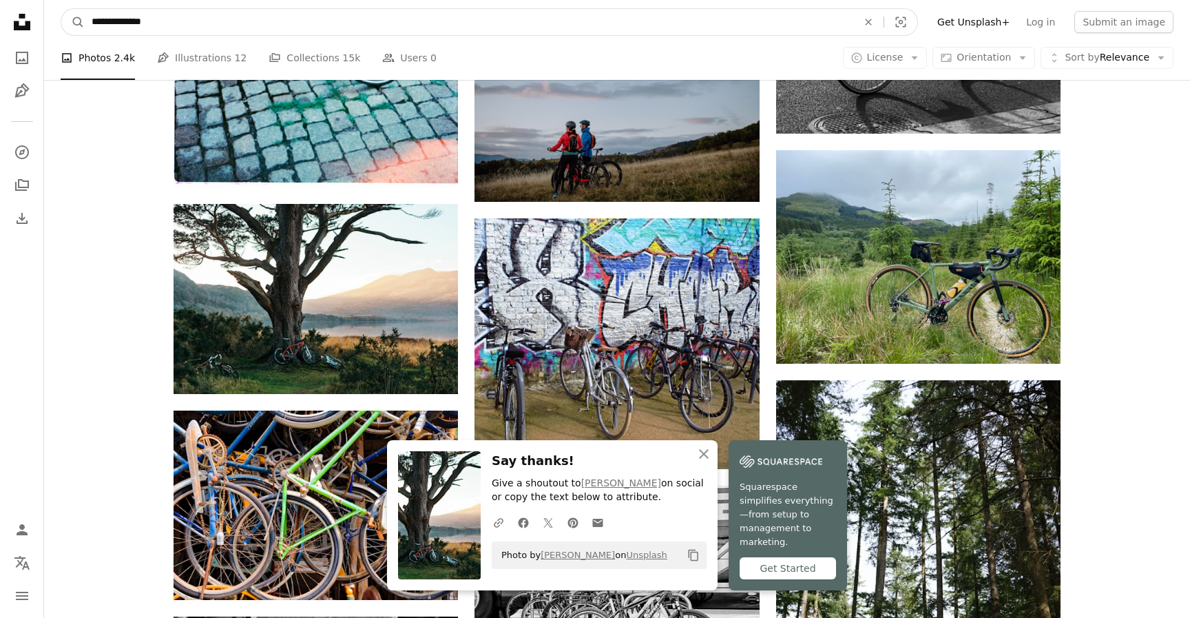
click at [418, 17] on input "**********" at bounding box center [469, 22] width 768 height 26
type input "**********"
click button "A magnifying glass" at bounding box center [72, 22] width 23 height 26
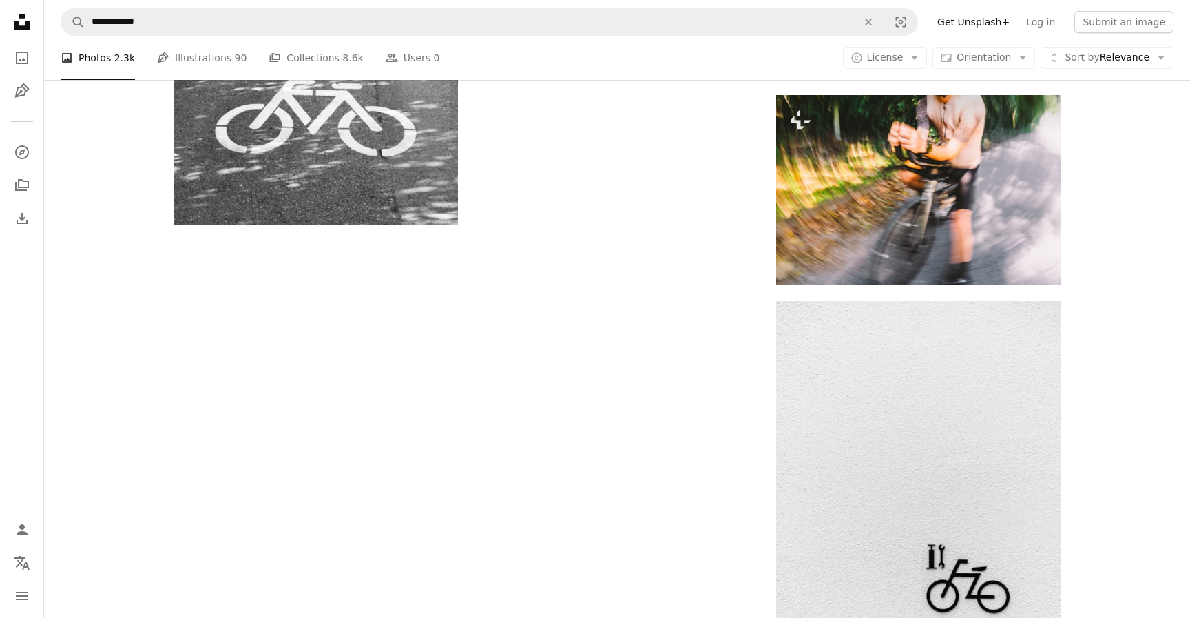
scroll to position [1940, 0]
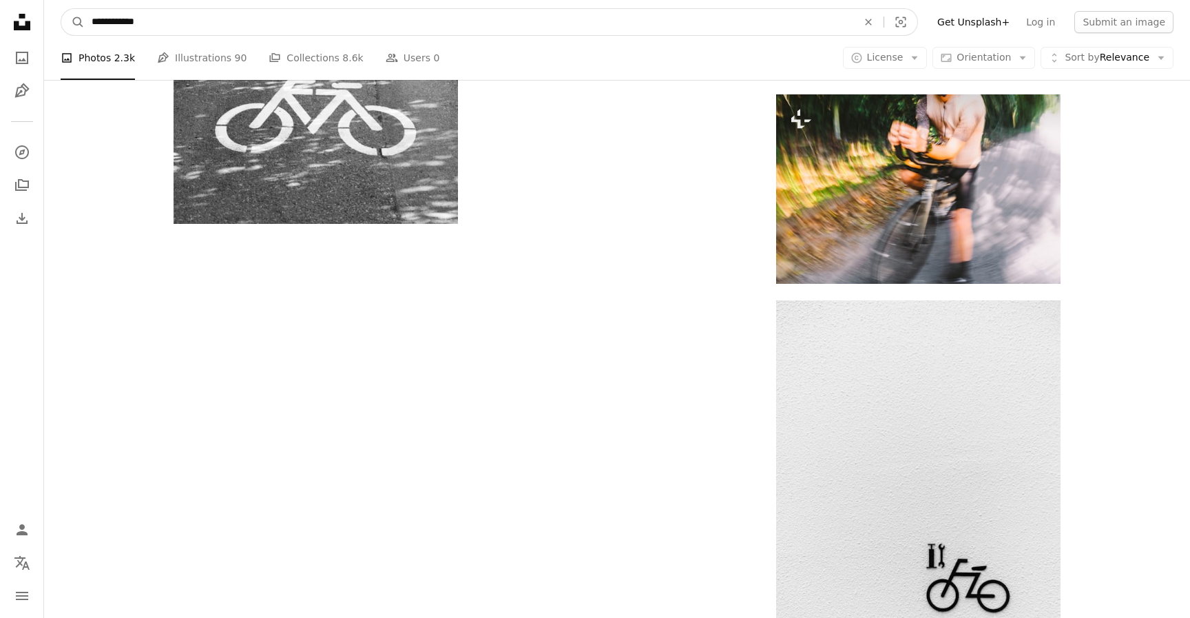
click at [94, 21] on input "**********" at bounding box center [469, 22] width 768 height 26
type input "*********"
click button "A magnifying glass" at bounding box center [72, 22] width 23 height 26
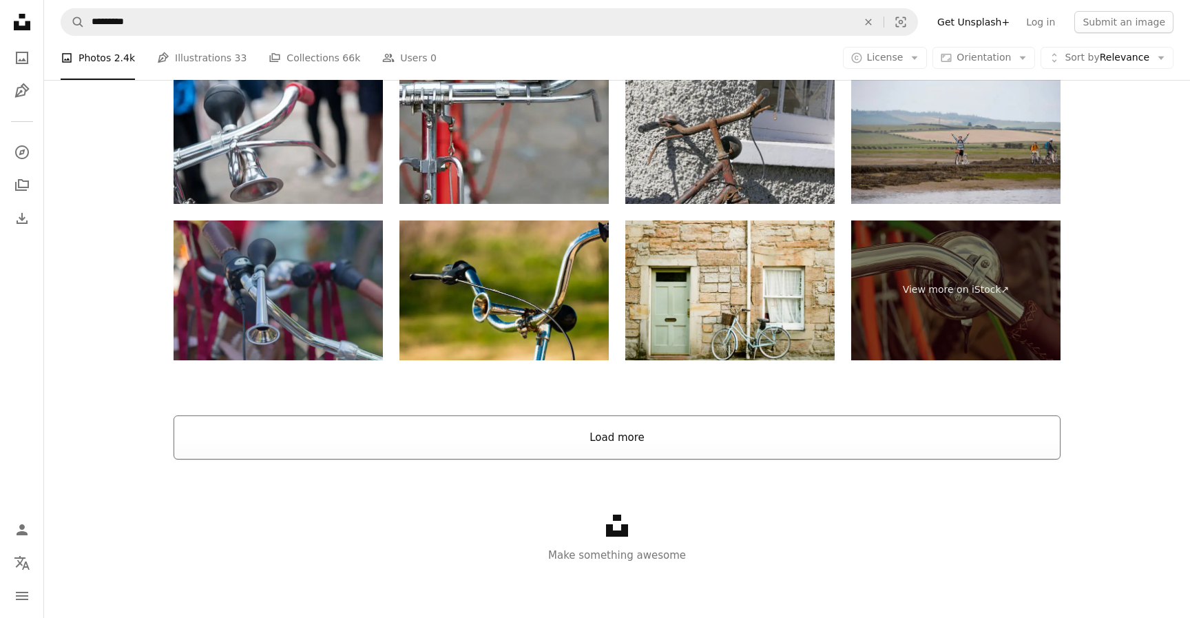
click at [757, 419] on button "Load more" at bounding box center [617, 437] width 887 height 44
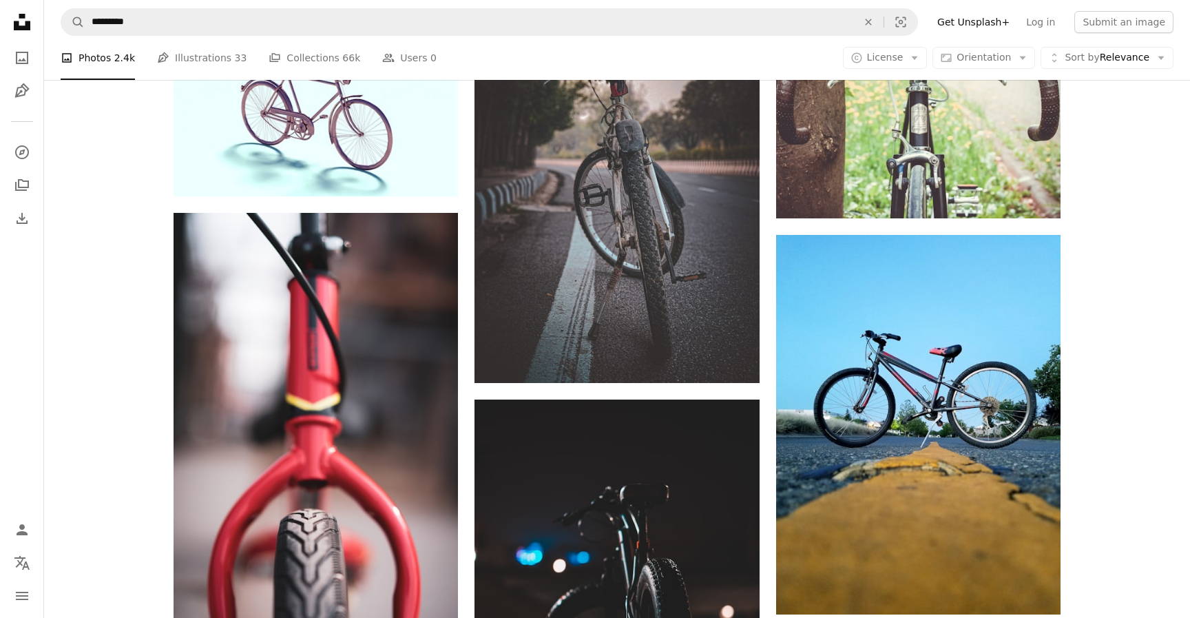
scroll to position [3980, 0]
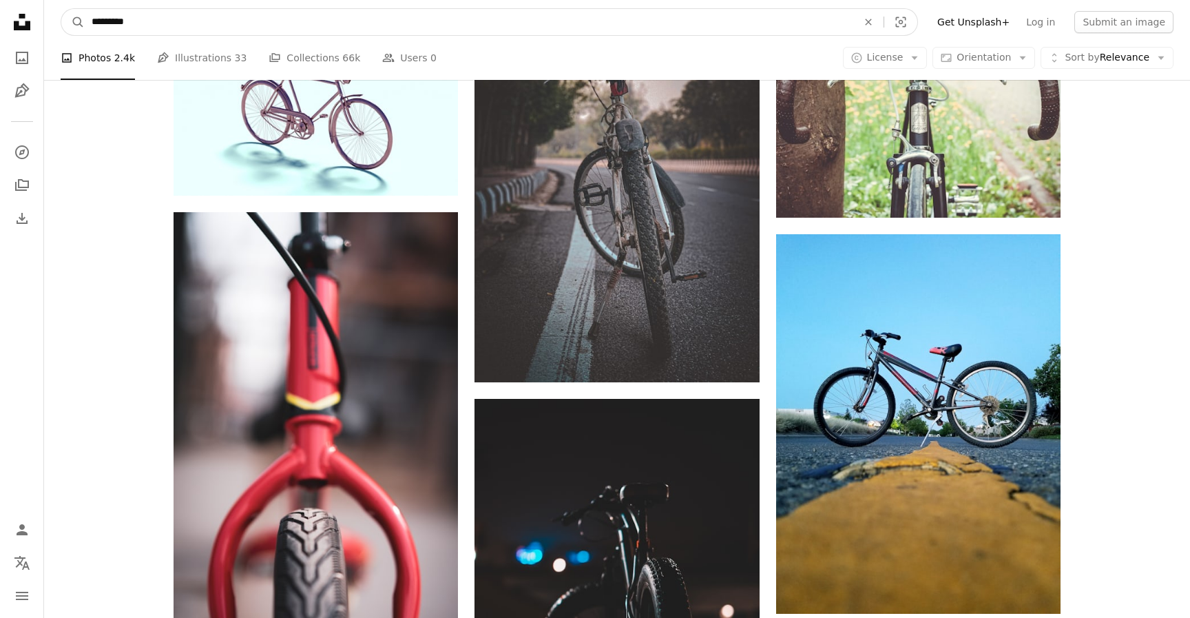
click at [121, 22] on input "*********" at bounding box center [469, 22] width 768 height 26
type input "**********"
click button "A magnifying glass" at bounding box center [72, 22] width 23 height 26
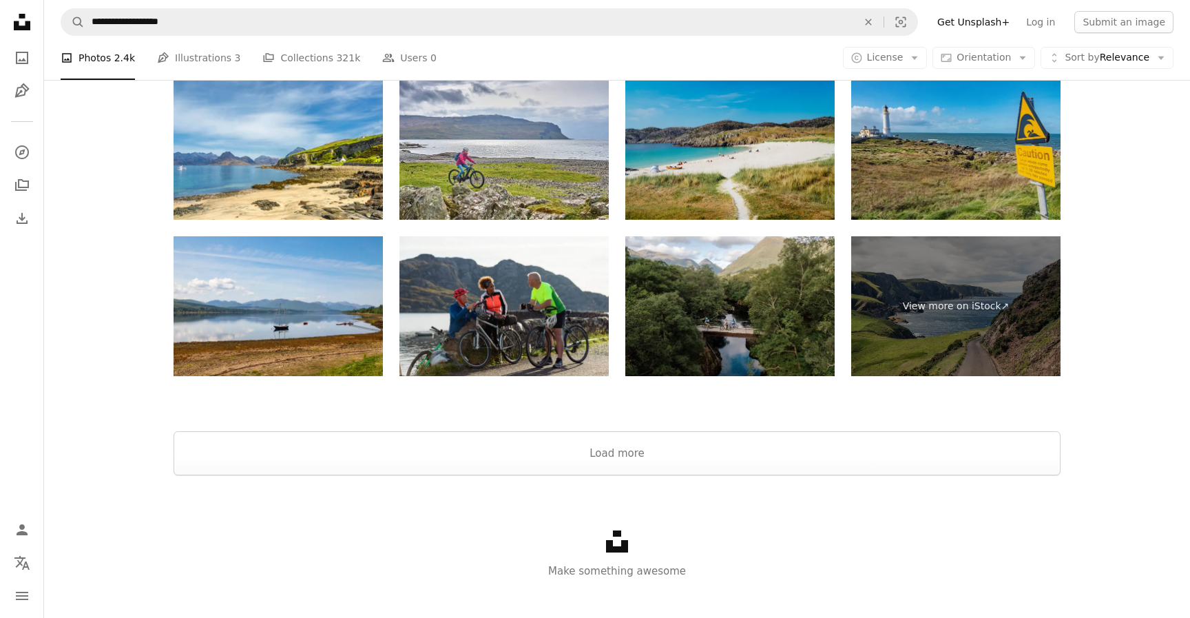
scroll to position [2664, 0]
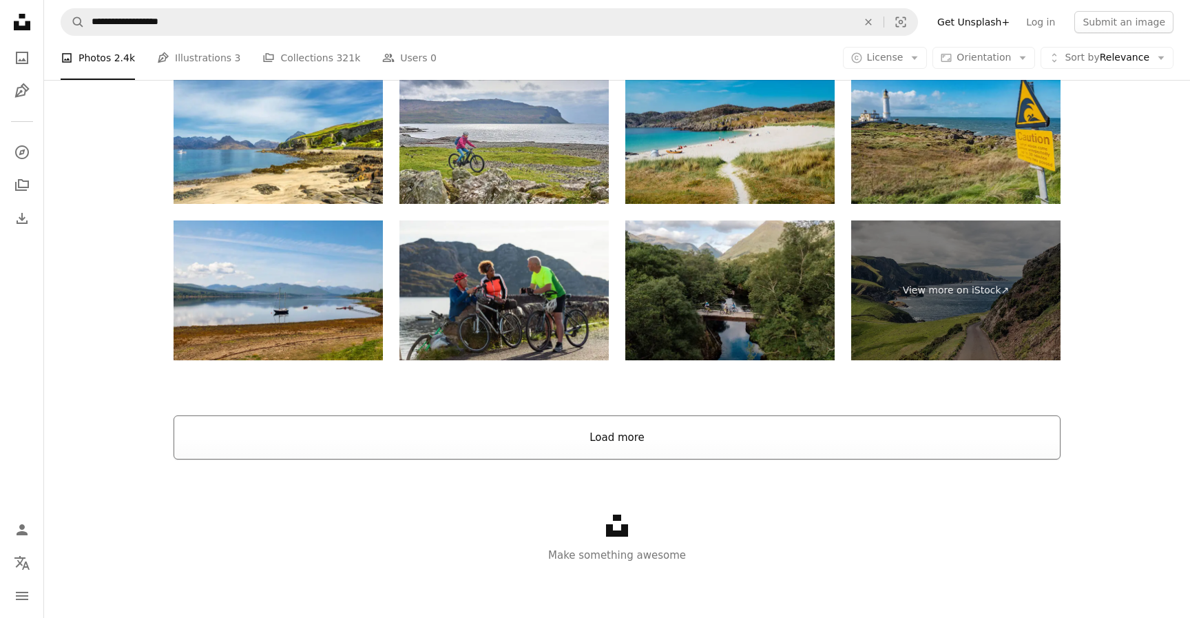
click at [489, 448] on button "Load more" at bounding box center [617, 437] width 887 height 44
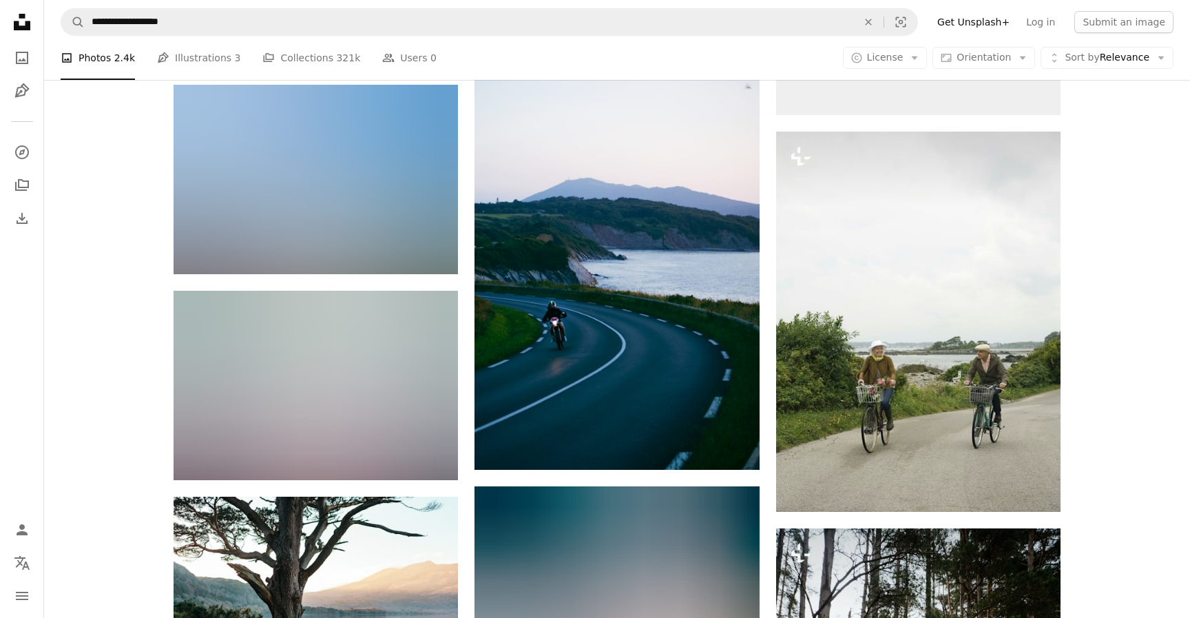
scroll to position [3343, 0]
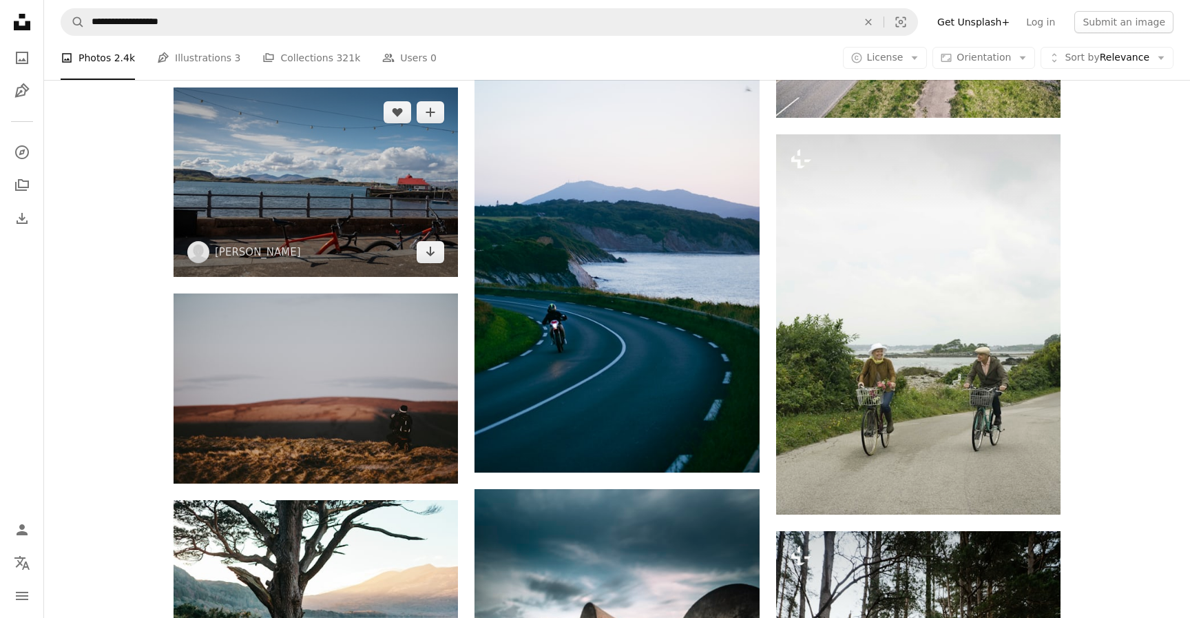
click at [304, 208] on img at bounding box center [316, 181] width 284 height 189
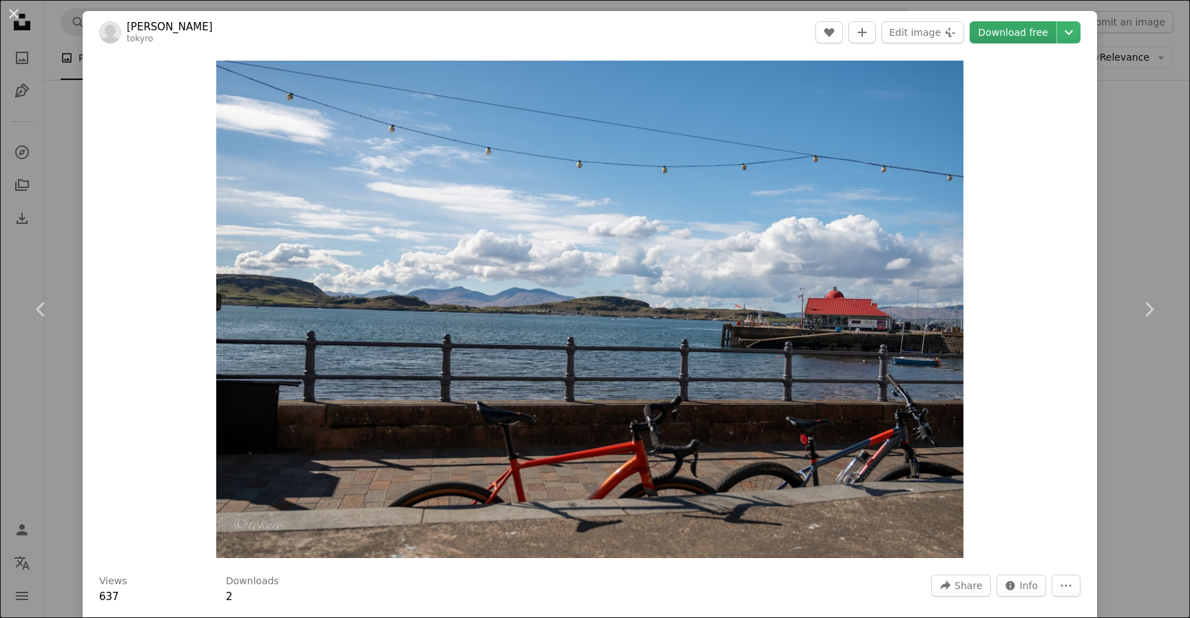
click at [1022, 28] on link "Download free" at bounding box center [1012, 32] width 87 height 22
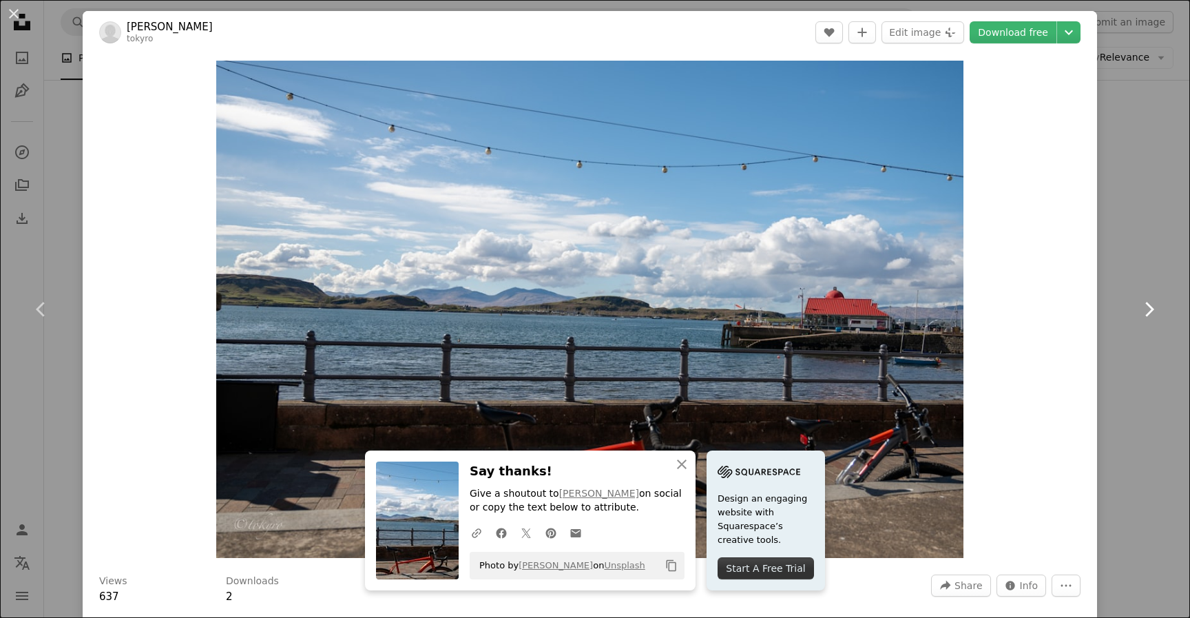
click at [1137, 330] on link "Chevron right" at bounding box center [1148, 309] width 83 height 132
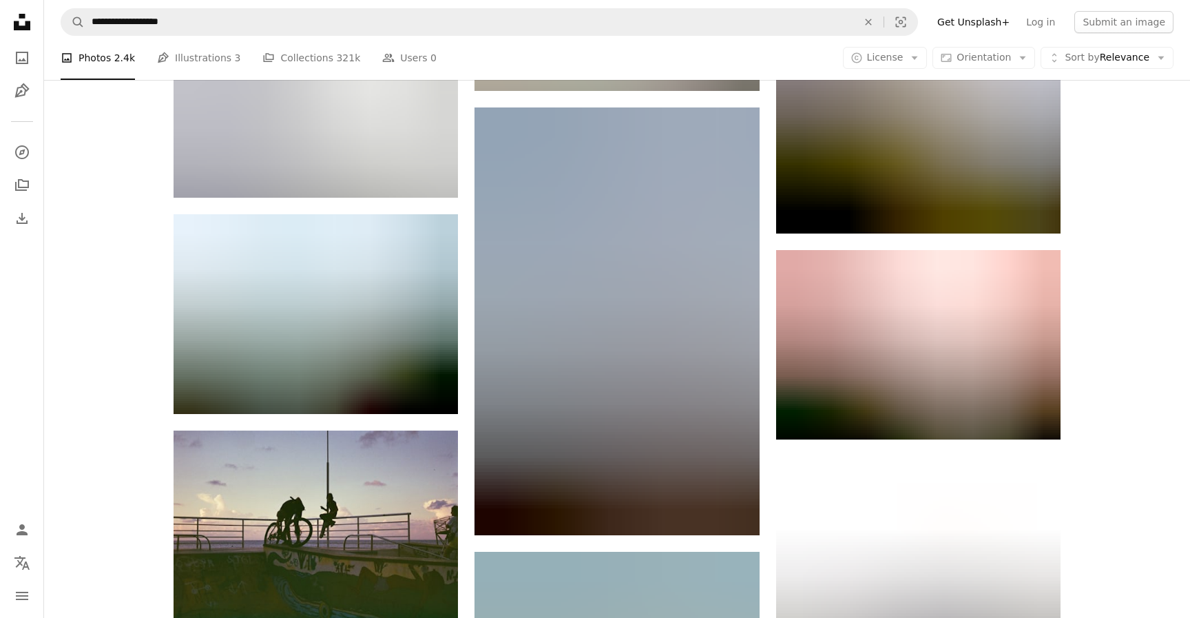
scroll to position [17278, 0]
